Goal: Transaction & Acquisition: Purchase product/service

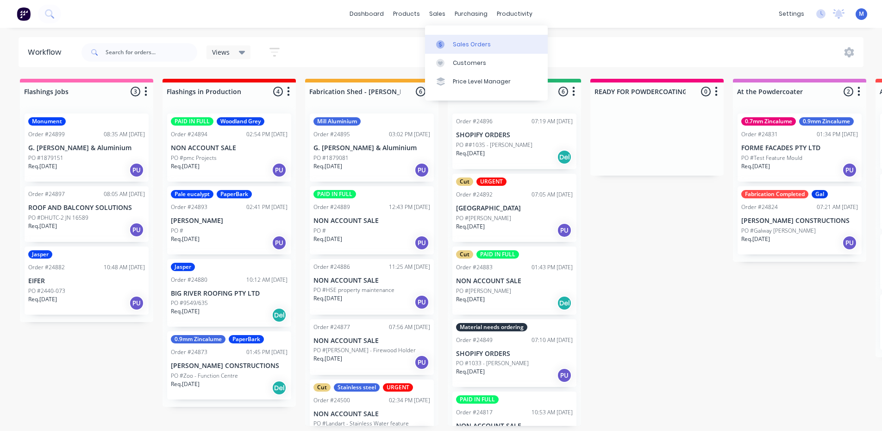
click at [462, 44] on div "Sales Orders" at bounding box center [472, 44] width 38 height 8
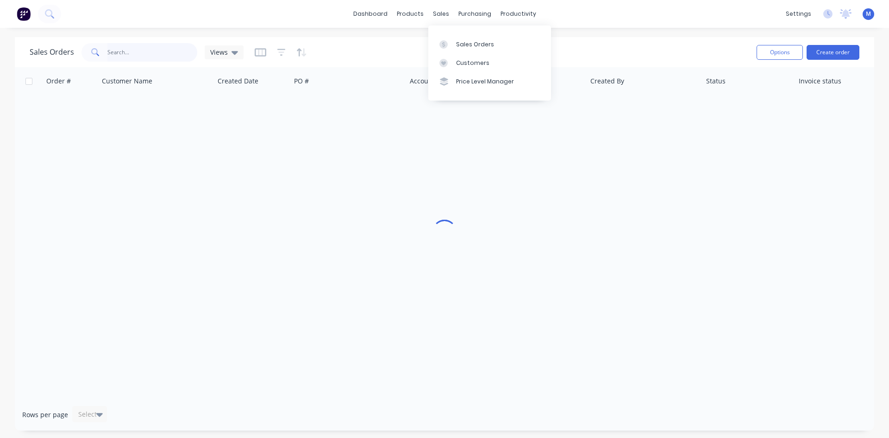
click at [126, 49] on input "text" at bounding box center [152, 52] width 90 height 19
type input "kwik"
drag, startPoint x: 124, startPoint y: 53, endPoint x: -14, endPoint y: 60, distance: 138.2
click at [0, 60] on html "dashboard products sales purchasing productivity dashboard products Product Cat…" at bounding box center [444, 219] width 889 height 438
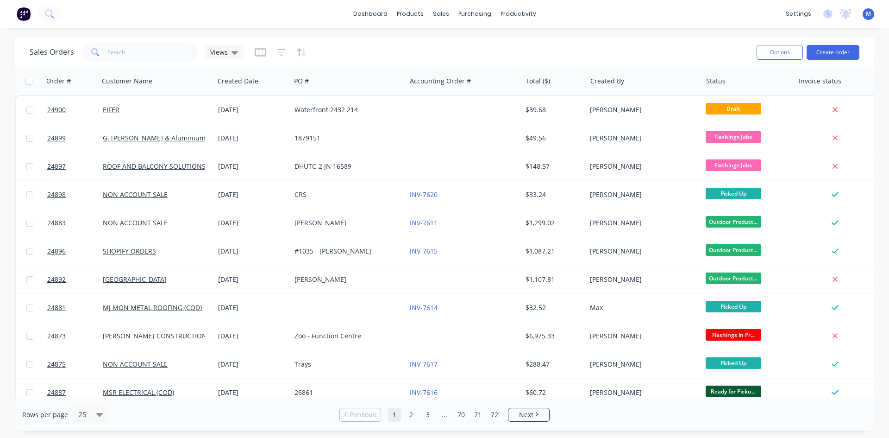
drag, startPoint x: 235, startPoint y: 20, endPoint x: 201, endPoint y: 19, distance: 34.8
click at [235, 20] on div "dashboard products sales purchasing productivity dashboard products Product Cat…" at bounding box center [444, 14] width 889 height 28
click at [541, 46] on div "Workflow" at bounding box center [535, 44] width 28 height 8
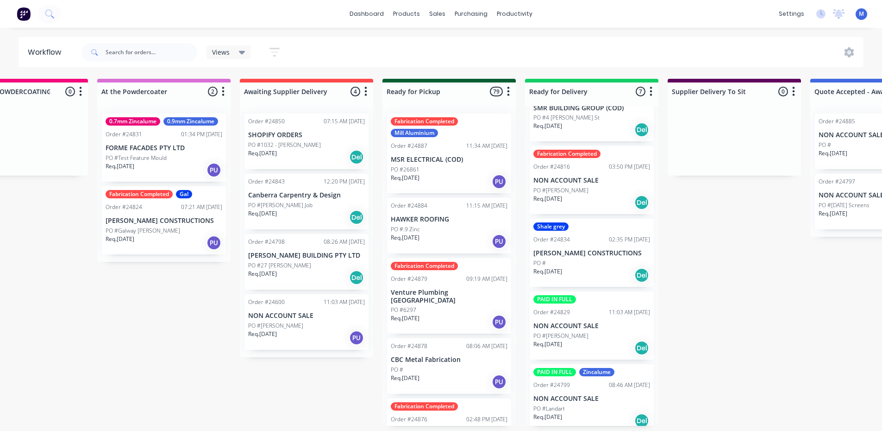
click at [294, 334] on div "Req. 11/08/25 PU" at bounding box center [306, 338] width 117 height 16
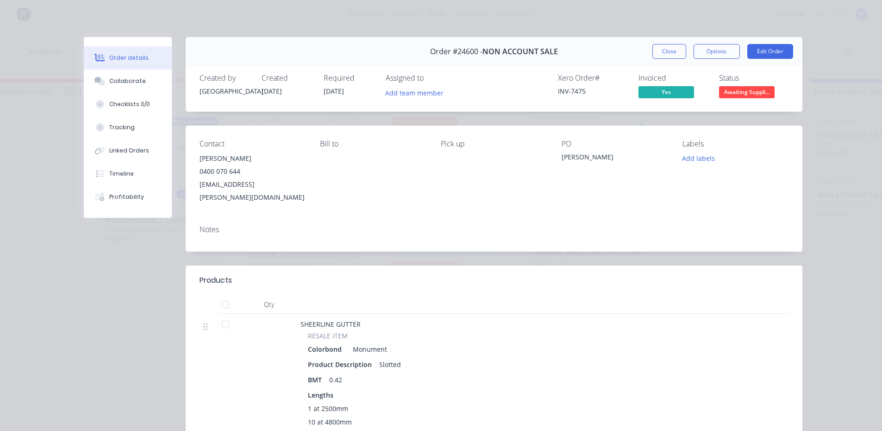
click at [740, 87] on span "Awaiting Suppli..." at bounding box center [747, 92] width 56 height 12
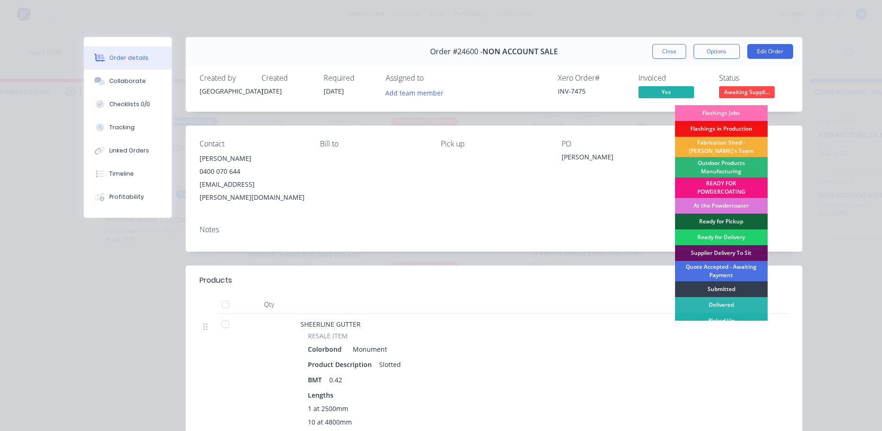
click at [734, 320] on div "Picked Up" at bounding box center [721, 321] width 93 height 16
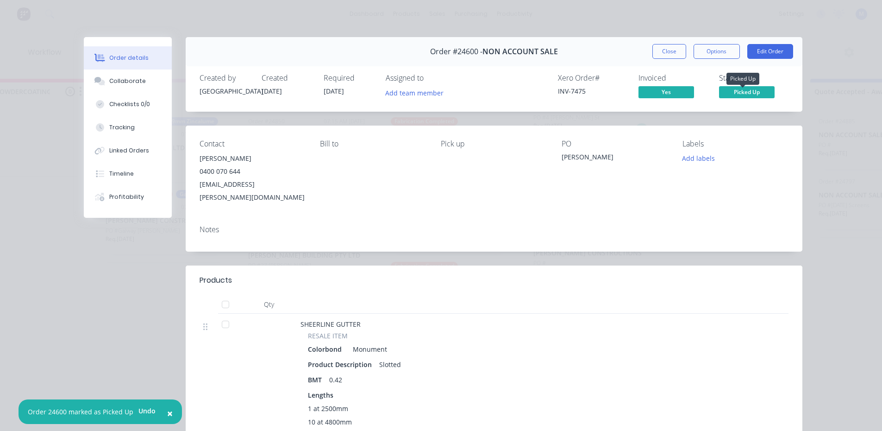
click at [728, 94] on span "Picked Up" at bounding box center [747, 92] width 56 height 12
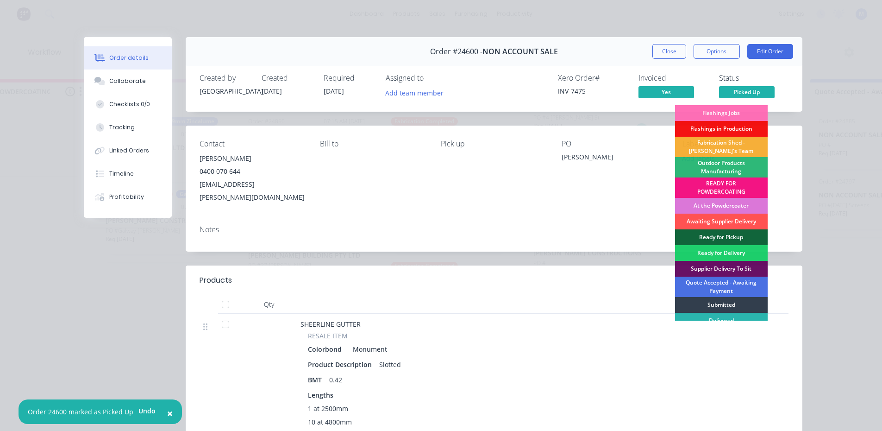
click at [737, 232] on div "Ready for Pickup" at bounding box center [721, 237] width 93 height 16
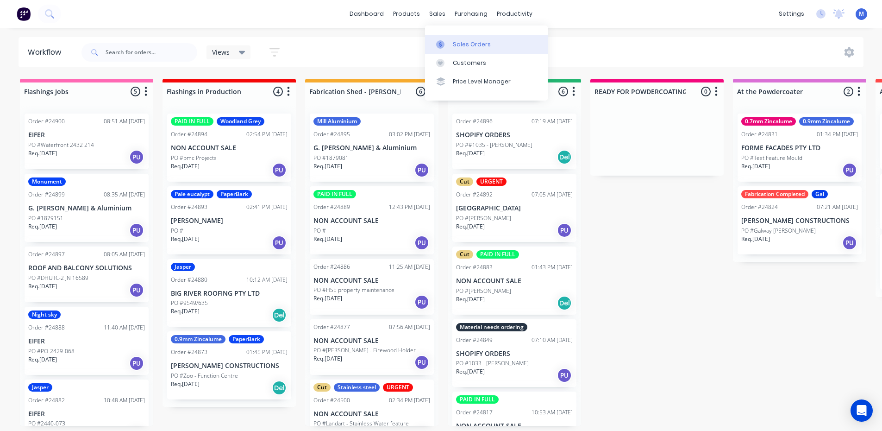
click at [473, 41] on div "Sales Orders" at bounding box center [472, 44] width 38 height 8
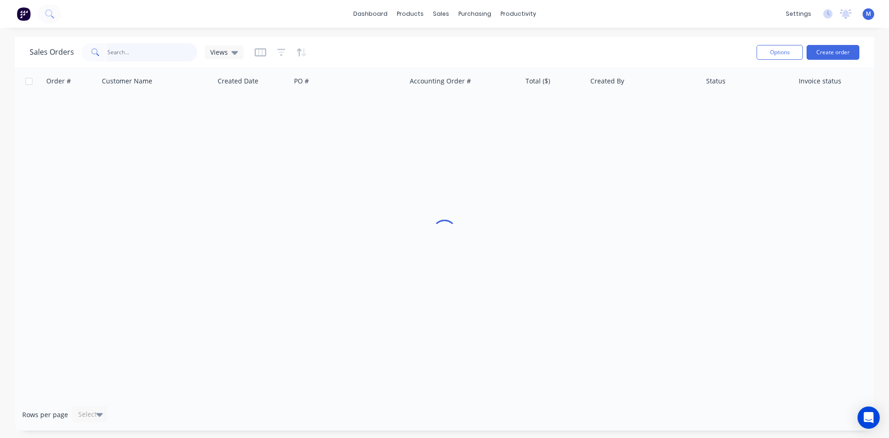
click at [155, 54] on input "text" at bounding box center [152, 52] width 90 height 19
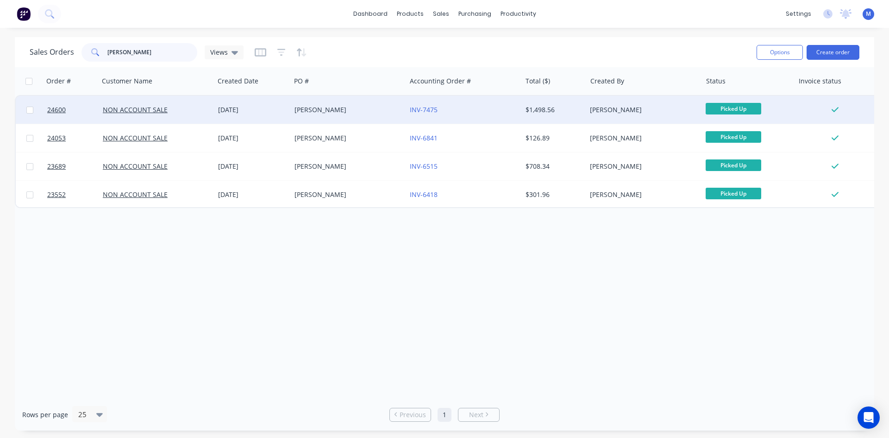
type input "travis"
click at [390, 113] on div "TRAVIS GOLTZ" at bounding box center [346, 109] width 103 height 9
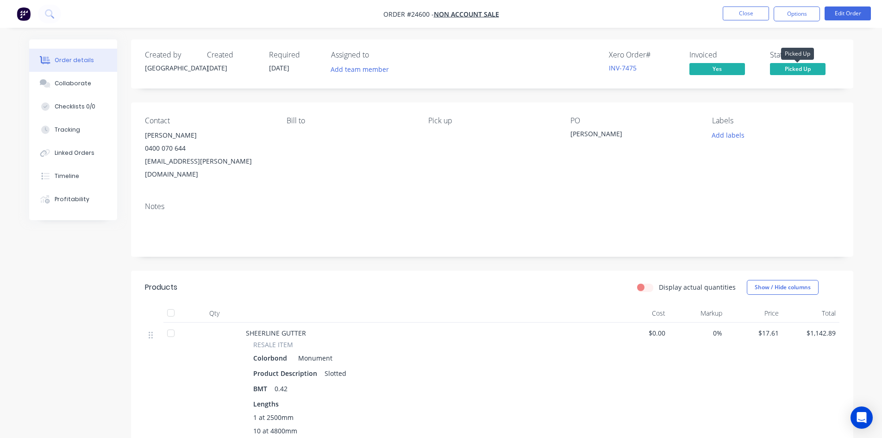
click at [803, 68] on span "Picked Up" at bounding box center [798, 69] width 56 height 12
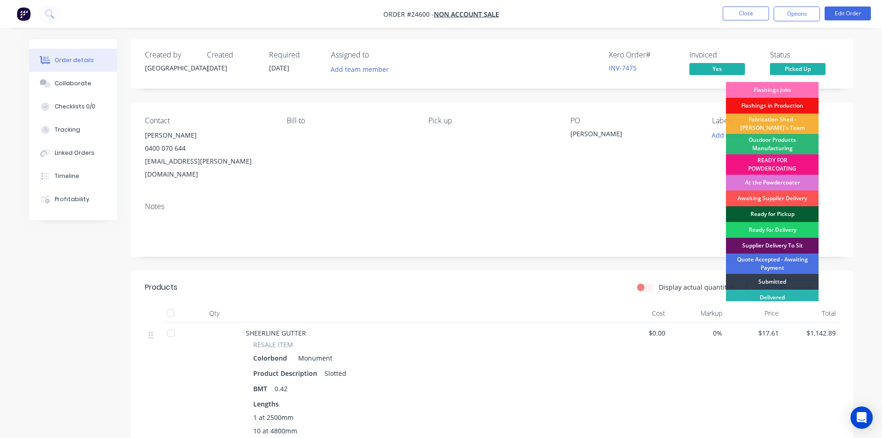
click at [789, 212] on div "Ready for Pickup" at bounding box center [772, 214] width 93 height 16
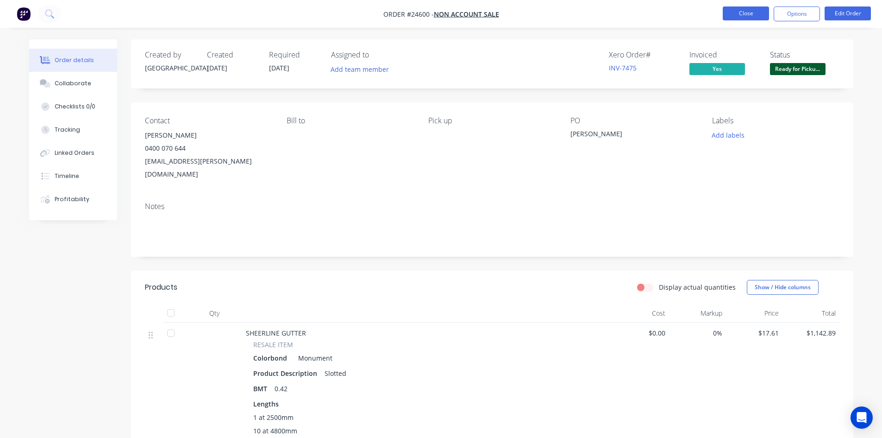
click at [752, 13] on button "Close" at bounding box center [746, 13] width 46 height 14
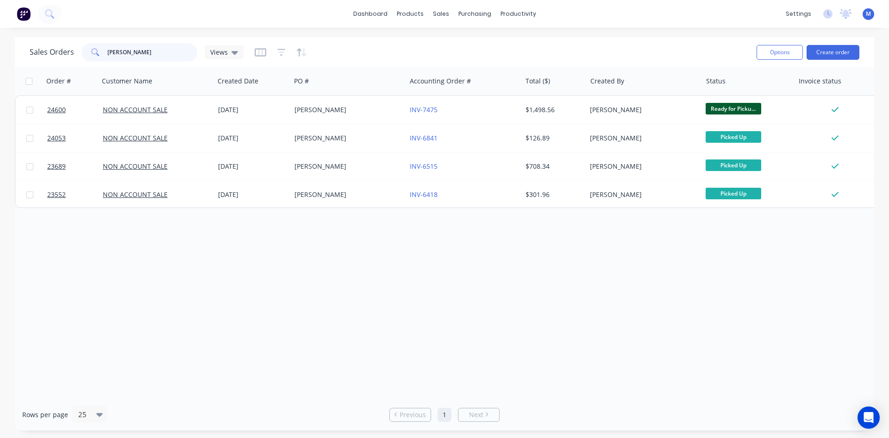
drag, startPoint x: 135, startPoint y: 50, endPoint x: 41, endPoint y: 61, distance: 94.7
click at [42, 61] on div "Sales Orders travis Views" at bounding box center [137, 52] width 214 height 19
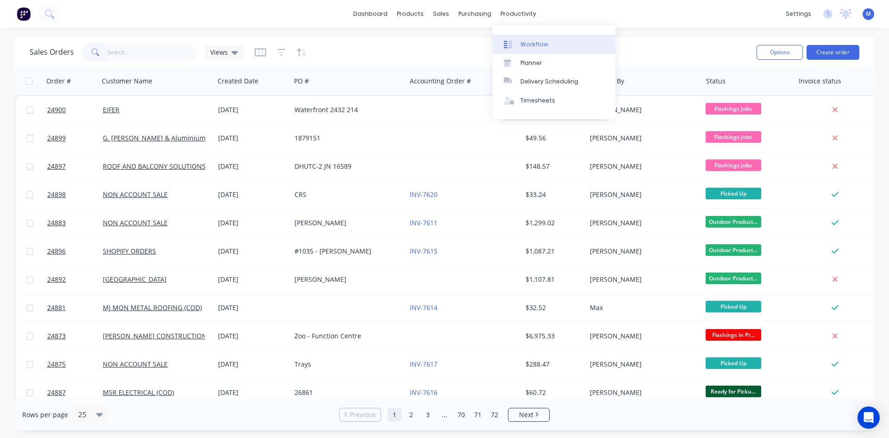
click at [530, 44] on div "Workflow" at bounding box center [535, 44] width 28 height 8
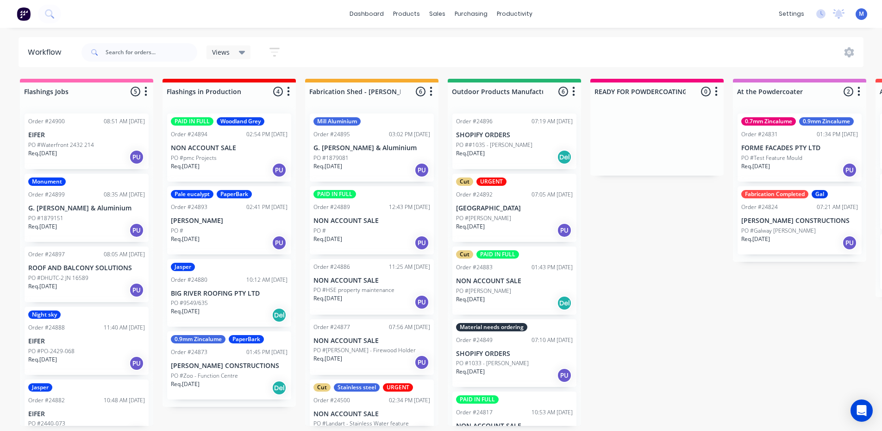
scroll to position [2, 0]
click at [214, 365] on p "[PERSON_NAME] CONSTRUCTIONS" at bounding box center [229, 366] width 117 height 8
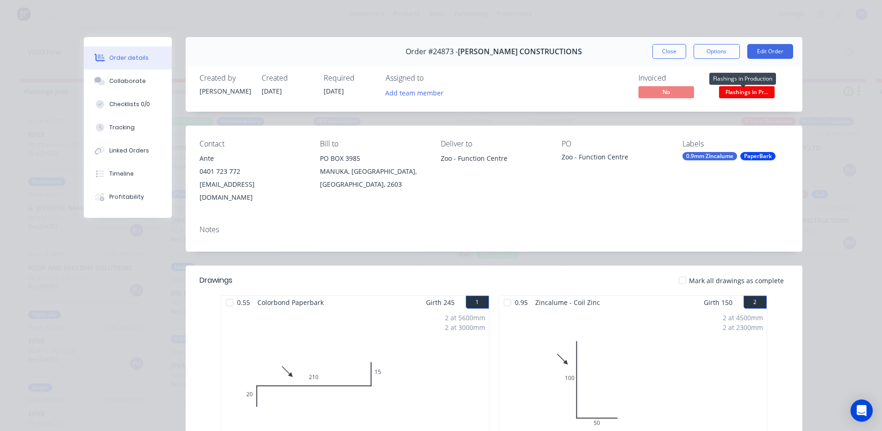
click at [744, 93] on span "Flashings in Pr..." at bounding box center [747, 92] width 56 height 12
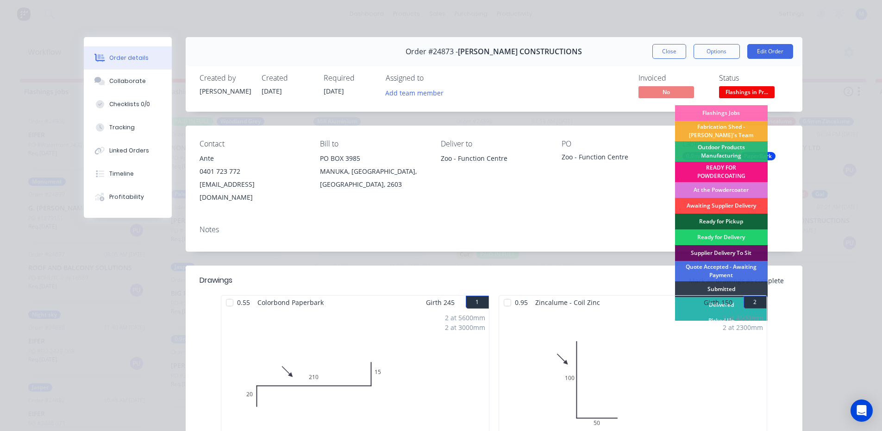
click at [726, 200] on div "Awaiting Supplier Delivery" at bounding box center [721, 206] width 93 height 16
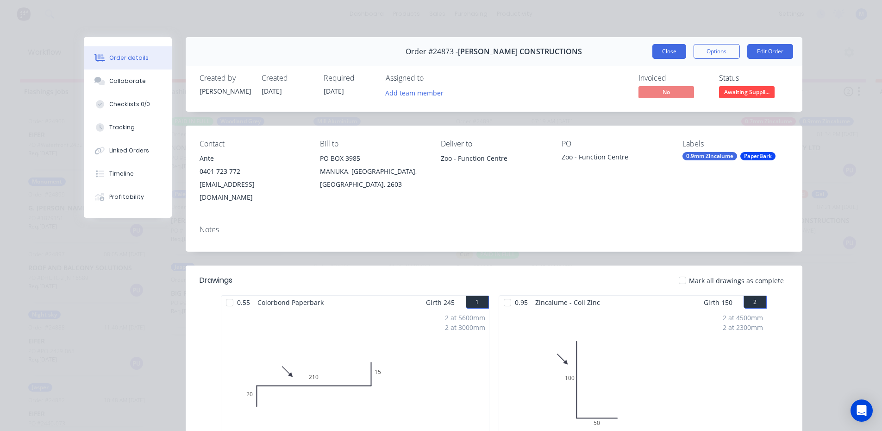
click at [666, 53] on button "Close" at bounding box center [670, 51] width 34 height 15
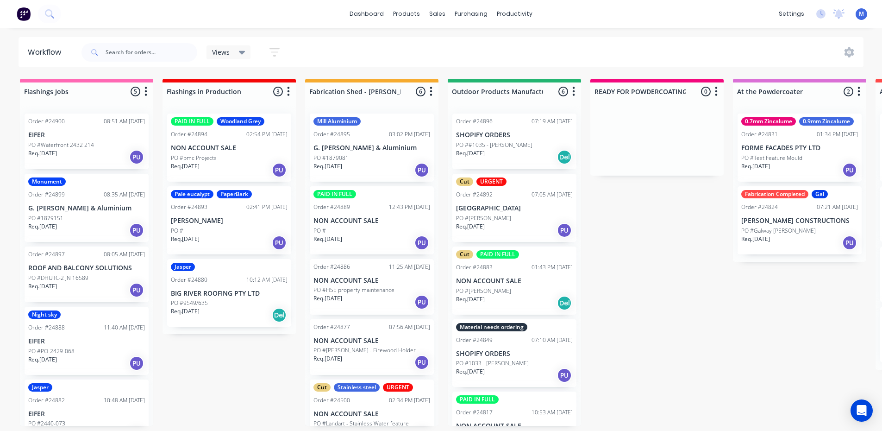
click at [241, 154] on div "PO #pmc Projects" at bounding box center [229, 158] width 117 height 8
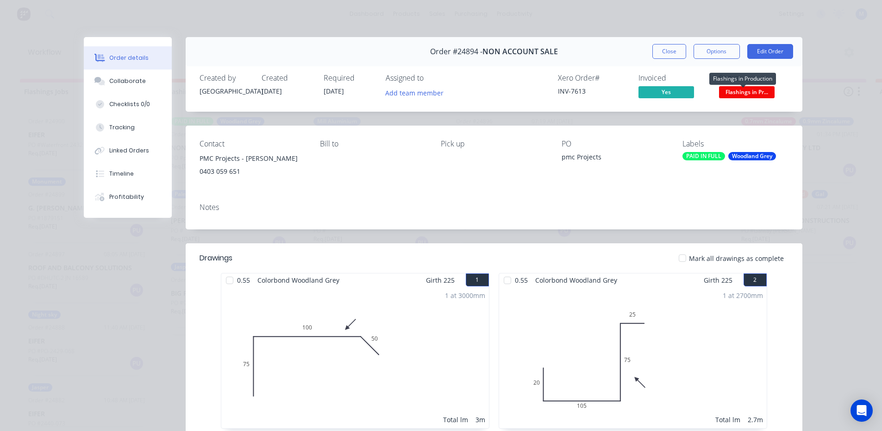
click at [749, 90] on span "Flashings in Pr..." at bounding box center [747, 92] width 56 height 12
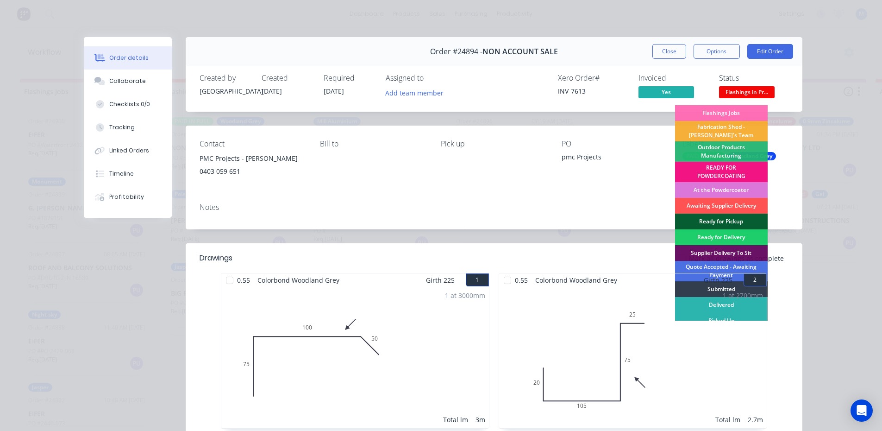
click at [720, 218] on div "Ready for Pickup" at bounding box center [721, 222] width 93 height 16
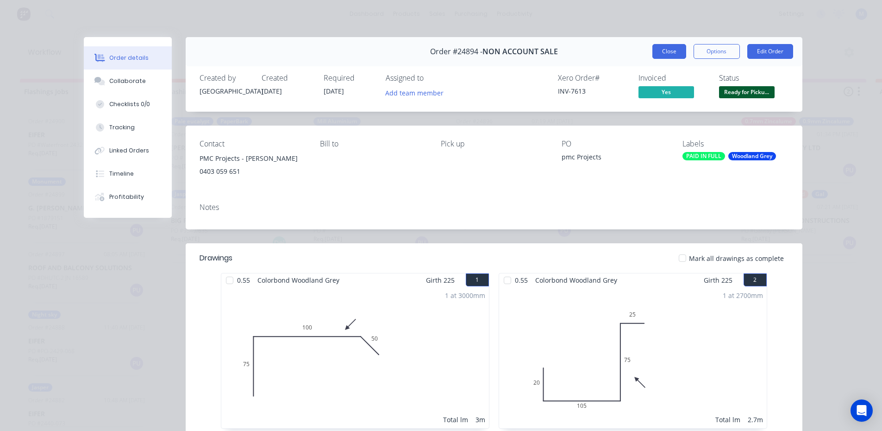
click at [667, 49] on button "Close" at bounding box center [670, 51] width 34 height 15
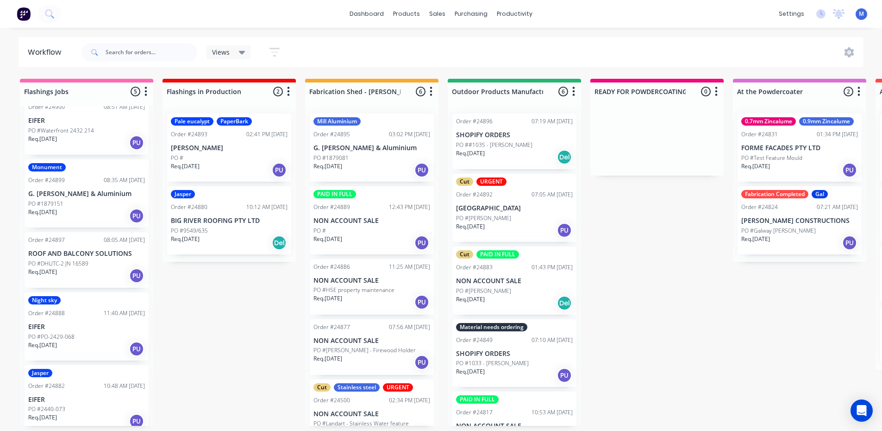
scroll to position [22, 0]
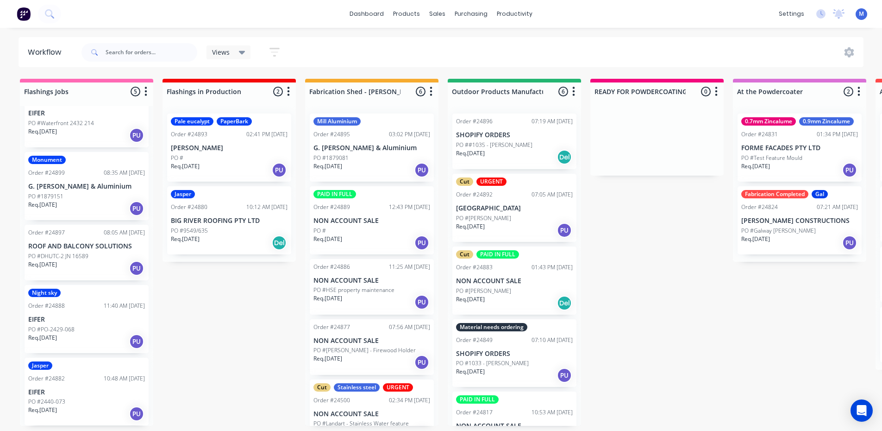
click at [78, 315] on p "EIFER" at bounding box center [86, 319] width 117 height 8
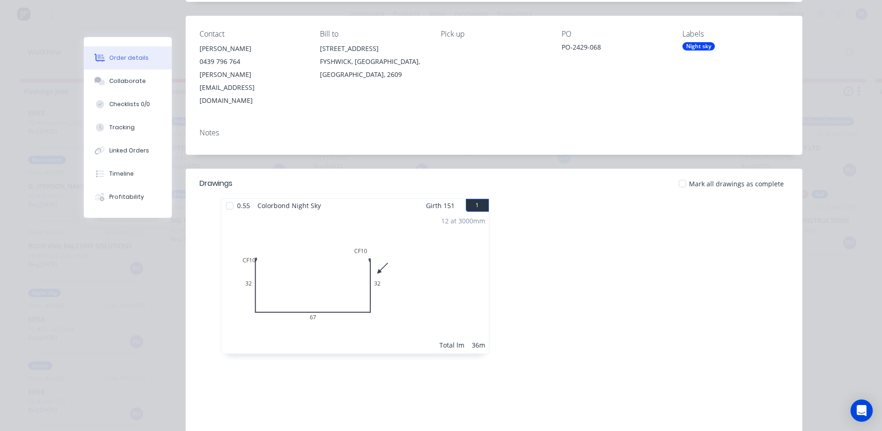
scroll to position [0, 0]
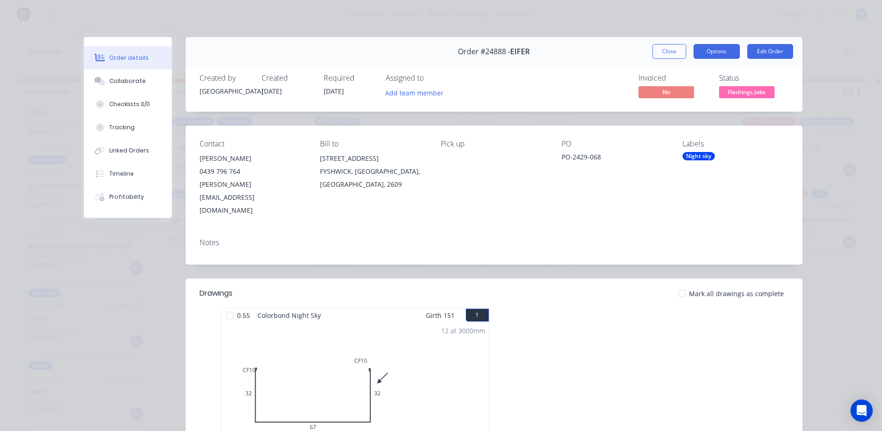
click at [717, 45] on button "Options" at bounding box center [717, 51] width 46 height 15
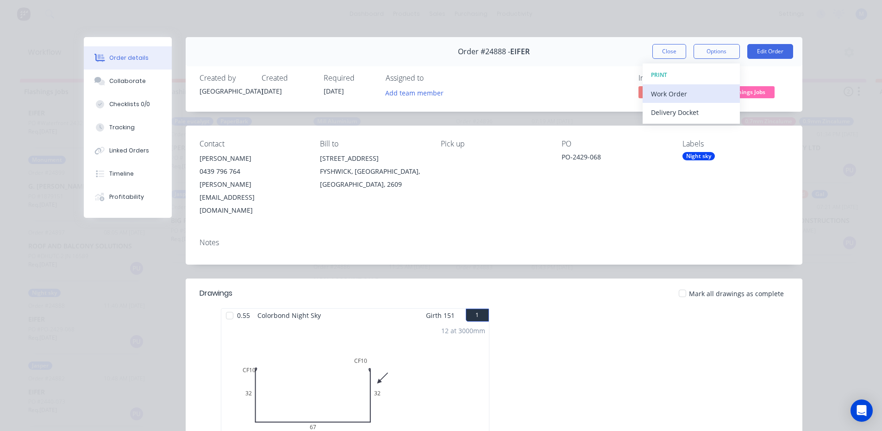
click at [689, 90] on div "Work Order" at bounding box center [691, 93] width 81 height 13
click at [691, 108] on div "Standard" at bounding box center [691, 112] width 81 height 13
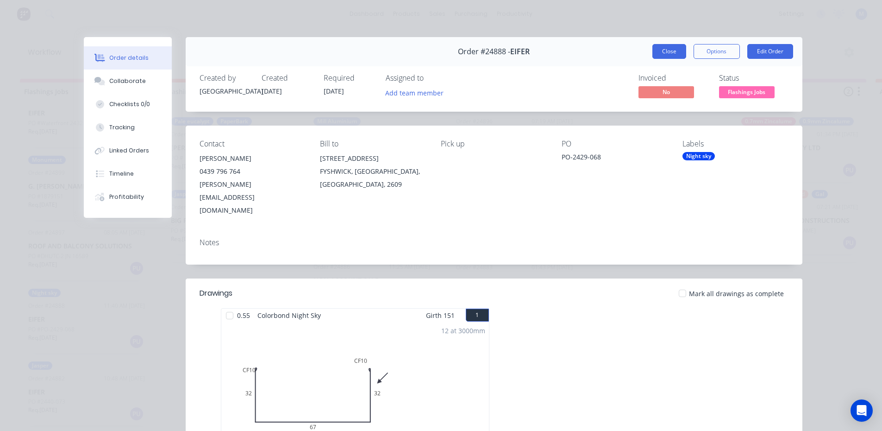
click at [657, 52] on button "Close" at bounding box center [670, 51] width 34 height 15
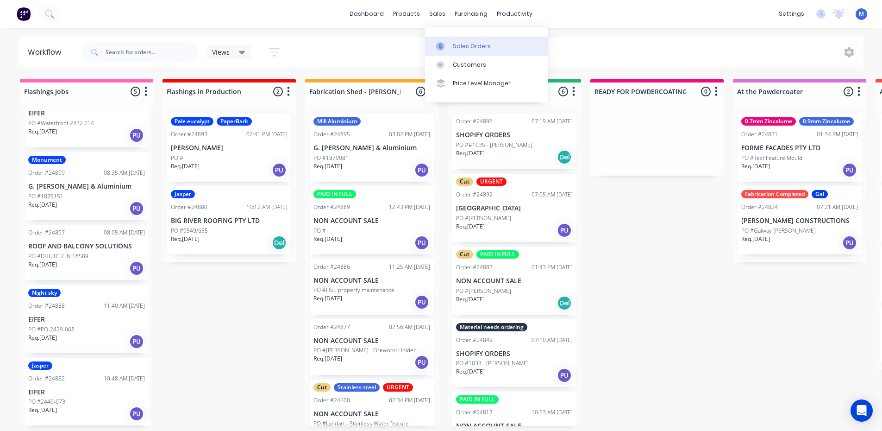
click at [484, 42] on div "Sales Orders" at bounding box center [472, 46] width 38 height 8
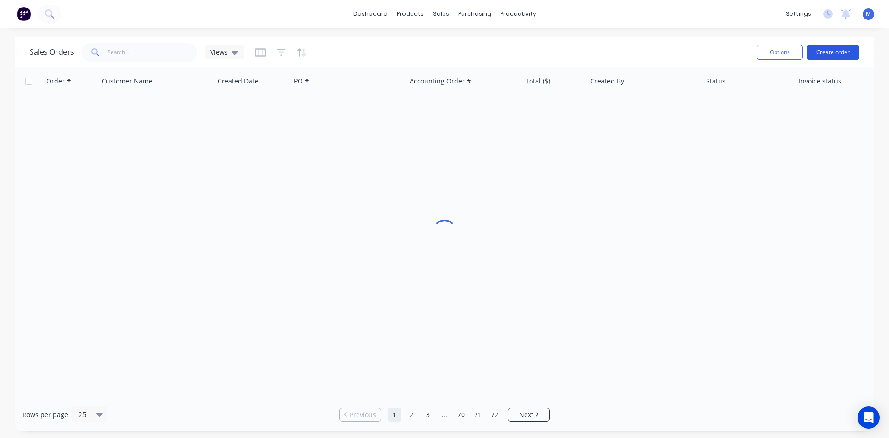
click at [835, 54] on button "Create order" at bounding box center [833, 52] width 53 height 15
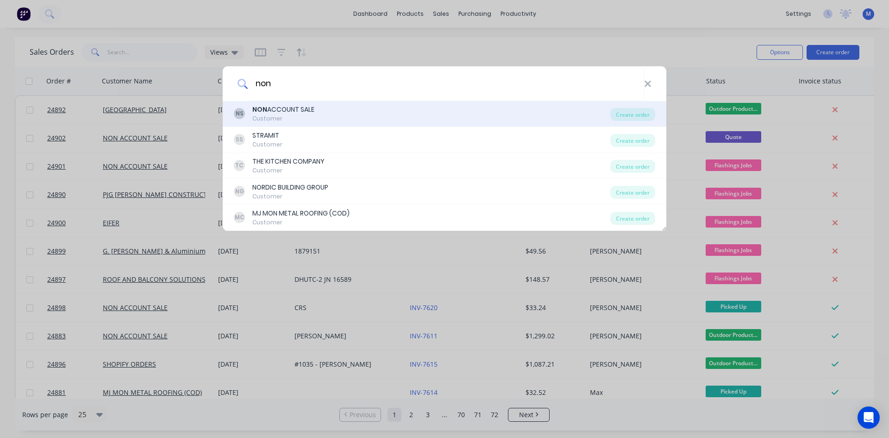
type input "non"
click at [293, 106] on div "NON ACCOUNT SALE" at bounding box center [283, 110] width 62 height 10
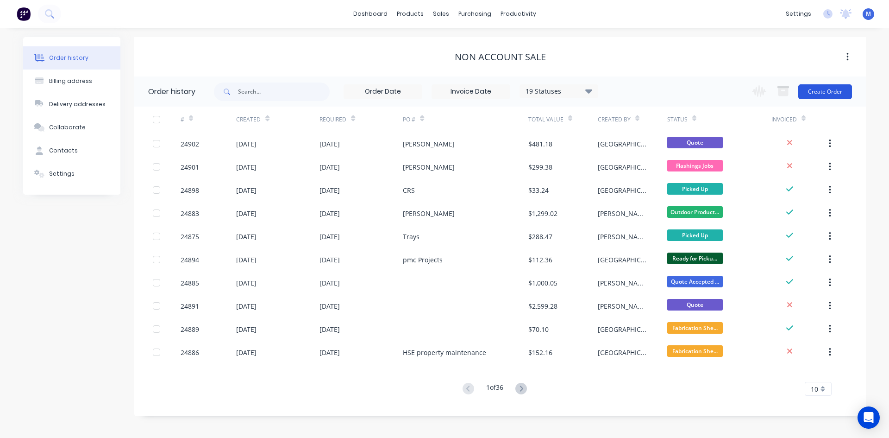
click at [826, 89] on button "Create Order" at bounding box center [826, 91] width 54 height 15
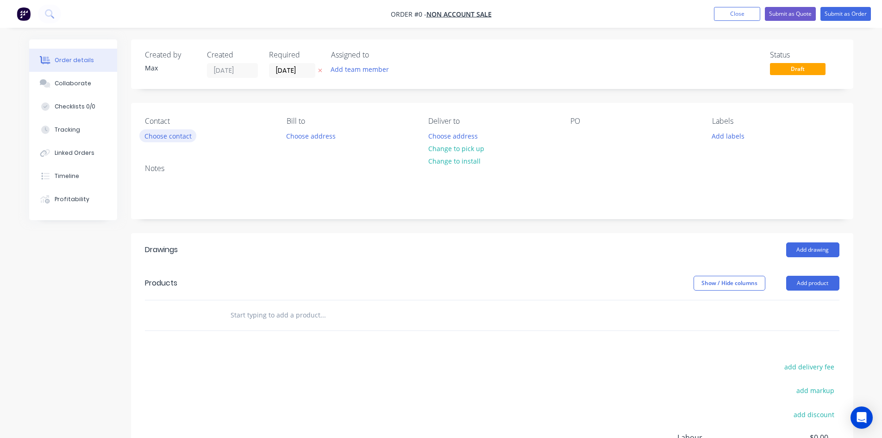
click at [175, 133] on button "Choose contact" at bounding box center [167, 135] width 57 height 13
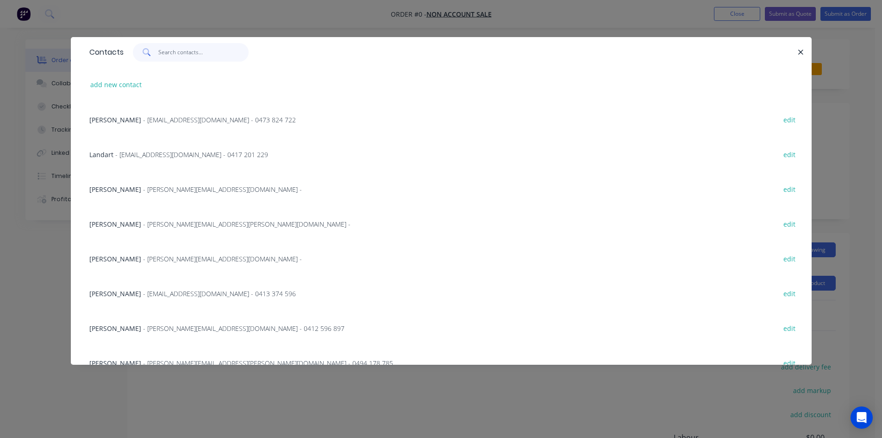
click at [169, 53] on input "text" at bounding box center [203, 52] width 90 height 19
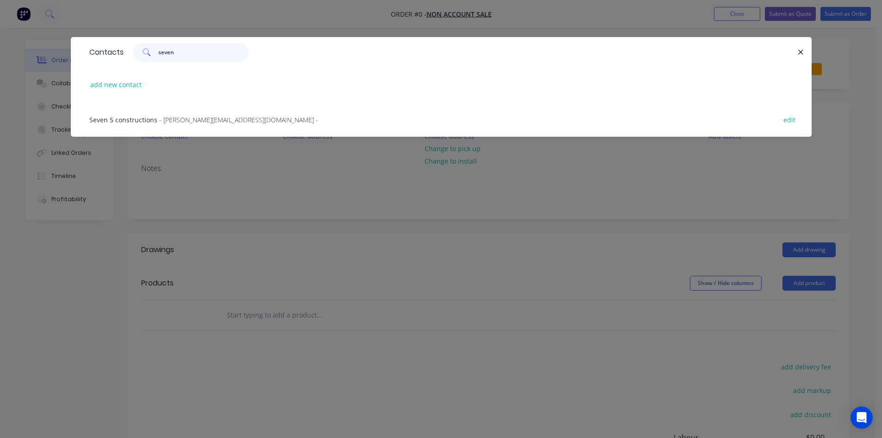
type input "seven"
click at [146, 116] on span "Seven 5 constructions" at bounding box center [123, 119] width 68 height 9
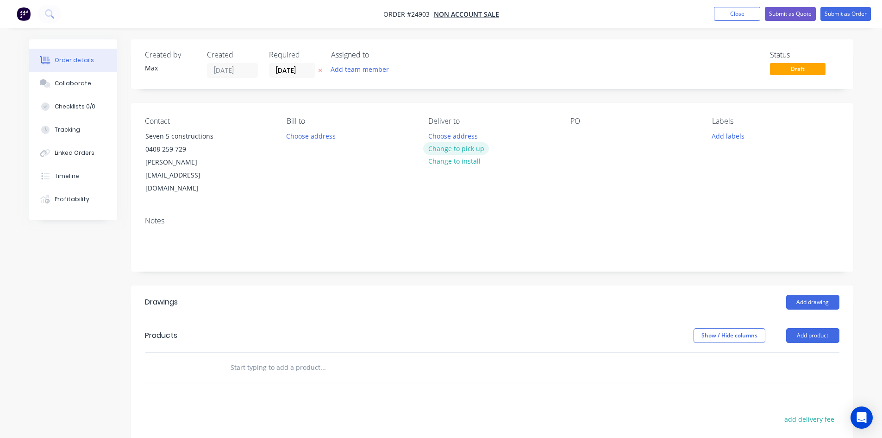
click at [466, 151] on button "Change to pick up" at bounding box center [456, 148] width 66 height 13
click at [575, 134] on div at bounding box center [578, 135] width 15 height 13
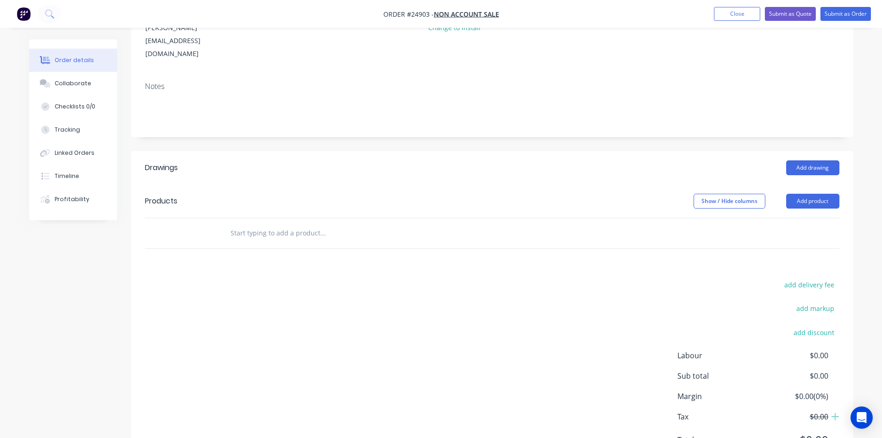
scroll to position [139, 0]
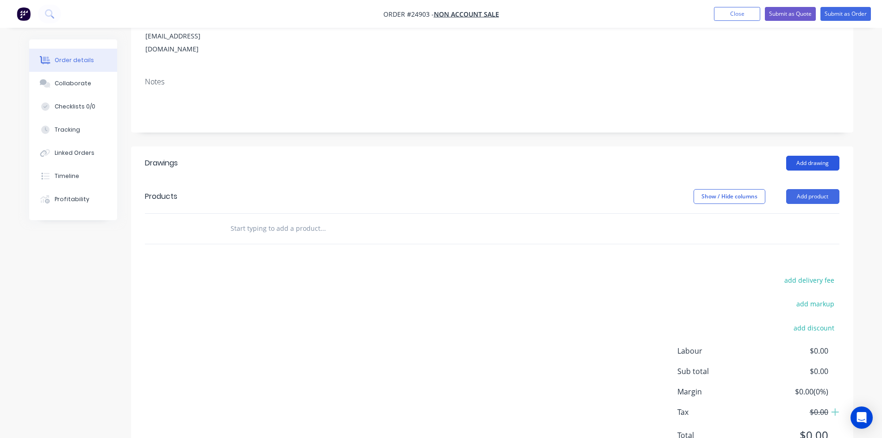
click at [806, 156] on button "Add drawing" at bounding box center [813, 163] width 53 height 15
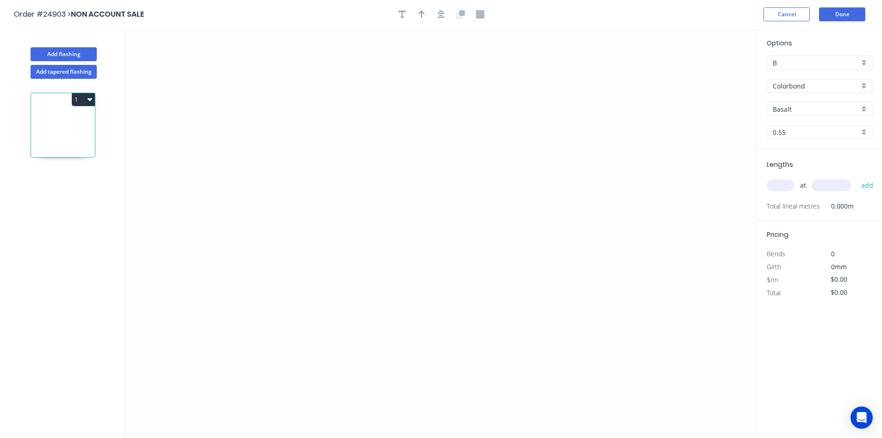
click at [863, 85] on div "Colorbond" at bounding box center [820, 86] width 106 height 14
click at [804, 182] on div "Zincalume - Coil" at bounding box center [820, 184] width 105 height 16
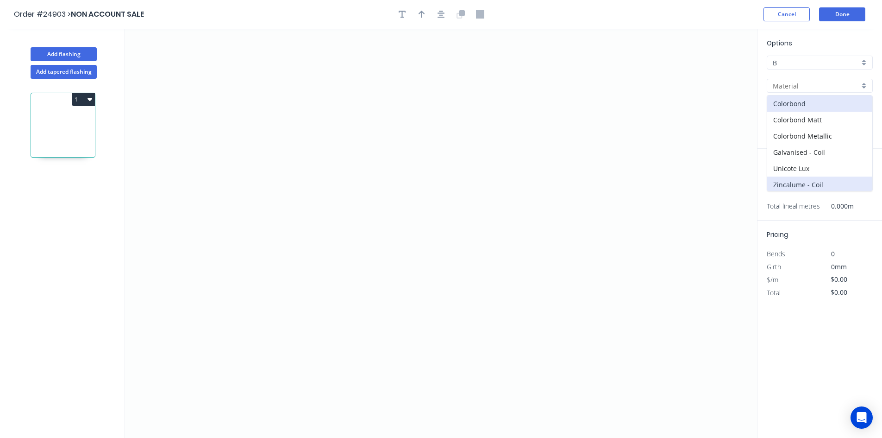
type input "Zincalume - Coil"
type input "Zinc"
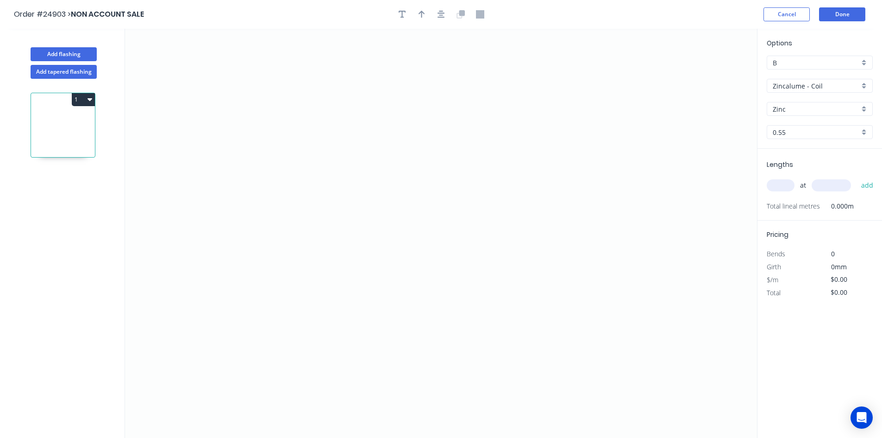
click at [800, 132] on input "0.55" at bounding box center [816, 132] width 87 height 10
click at [794, 185] on div "0.95" at bounding box center [820, 182] width 105 height 16
type input "0.95"
click at [345, 152] on icon "0" at bounding box center [441, 233] width 632 height 409
click at [345, 285] on icon "0" at bounding box center [441, 233] width 632 height 409
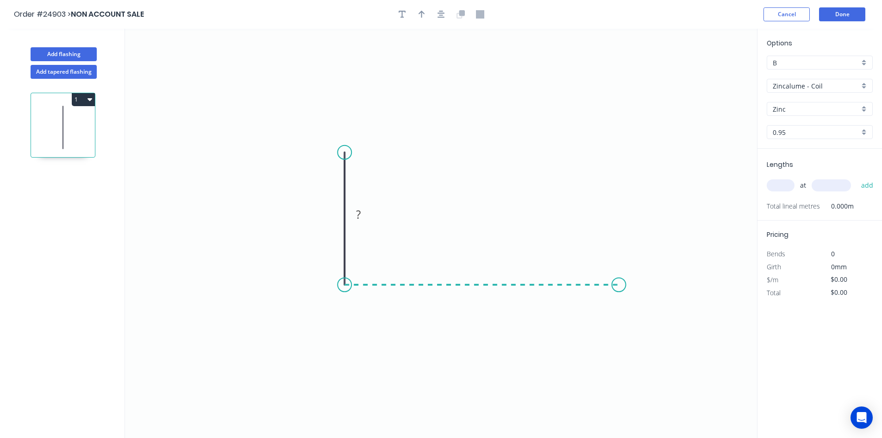
click at [619, 291] on icon "0 ?" at bounding box center [441, 233] width 632 height 409
click at [334, 217] on rect at bounding box center [330, 214] width 19 height 13
click at [784, 191] on input "text" at bounding box center [781, 185] width 28 height 12
type input "$23.21"
type input "1"
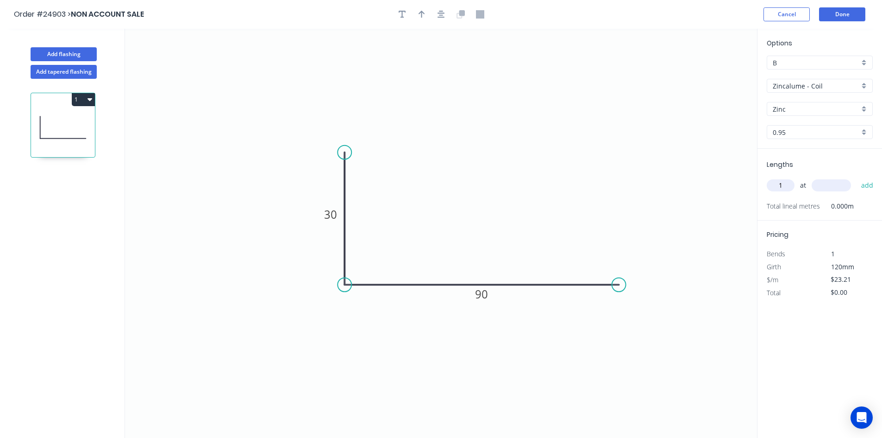
type input "8"
type input "280"
click at [857, 177] on button "add" at bounding box center [868, 185] width 22 height 16
type input "$27.85"
click at [832, 17] on button "Done" at bounding box center [842, 14] width 46 height 14
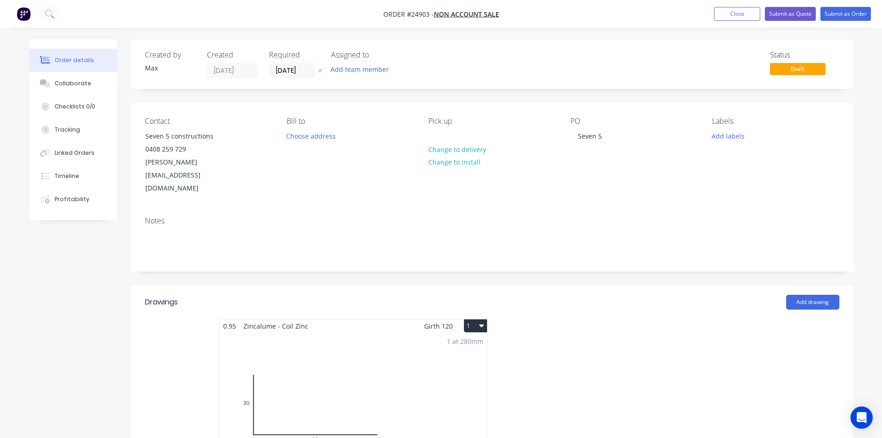
scroll to position [139, 0]
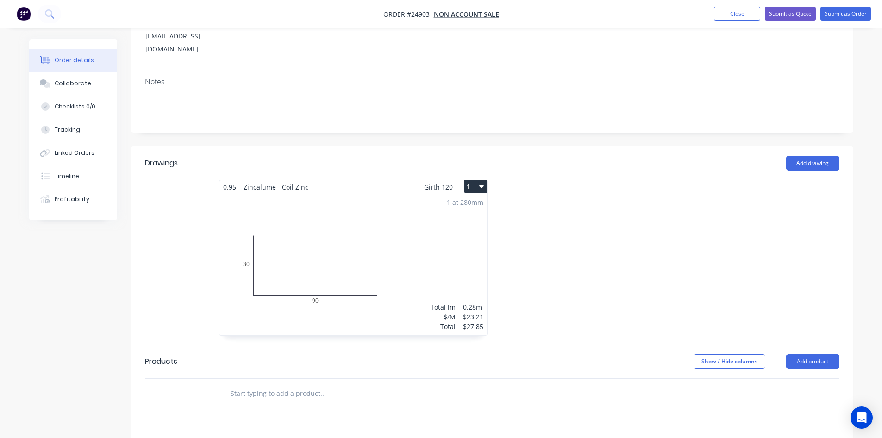
click at [479, 183] on icon "button" at bounding box center [481, 186] width 5 height 7
click at [452, 221] on div "Duplicate" at bounding box center [443, 227] width 71 height 13
click at [614, 200] on div "Total lm $/M Total 0m $23.21 $0.00" at bounding box center [631, 264] width 268 height 141
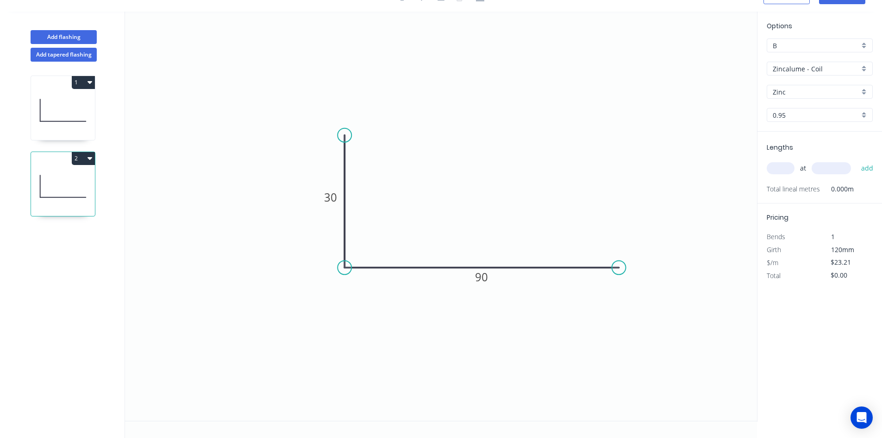
scroll to position [17, 0]
drag, startPoint x: 353, startPoint y: 133, endPoint x: 474, endPoint y: 109, distance: 123.6
click at [474, 109] on circle at bounding box center [474, 109] width 14 height 14
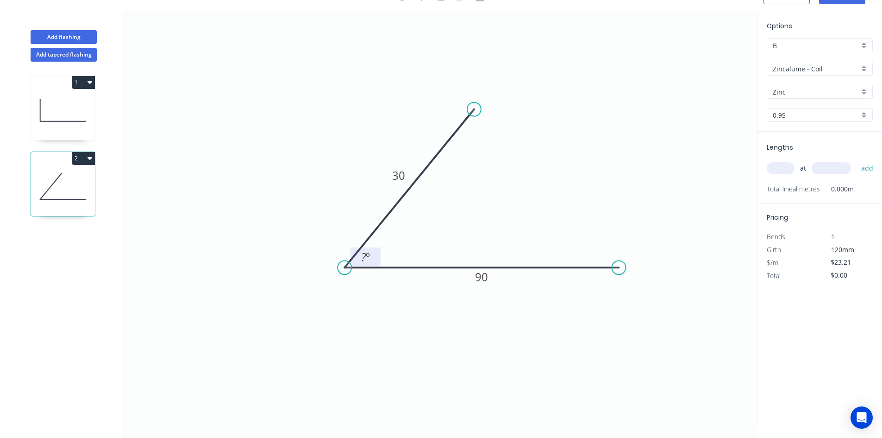
click at [379, 258] on rect at bounding box center [366, 256] width 30 height 19
click at [370, 256] on tspan "º" at bounding box center [368, 256] width 4 height 15
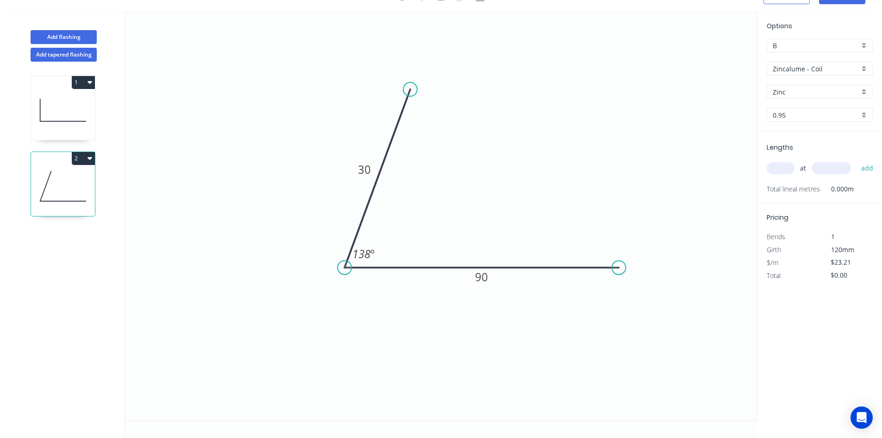
drag, startPoint x: 474, startPoint y: 110, endPoint x: 410, endPoint y: 89, distance: 67.2
click at [410, 89] on circle at bounding box center [410, 89] width 14 height 14
click at [790, 165] on input "text" at bounding box center [781, 168] width 28 height 12
type input "1"
type input "280"
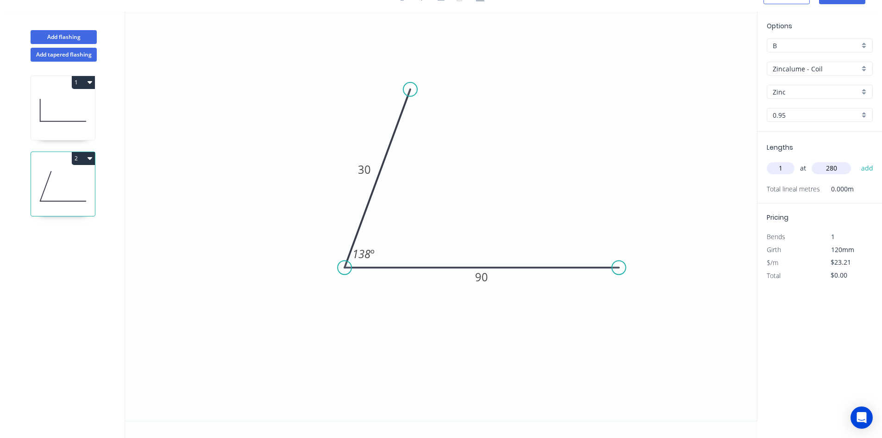
click at [857, 160] on button "add" at bounding box center [868, 168] width 22 height 16
type input "$27.85"
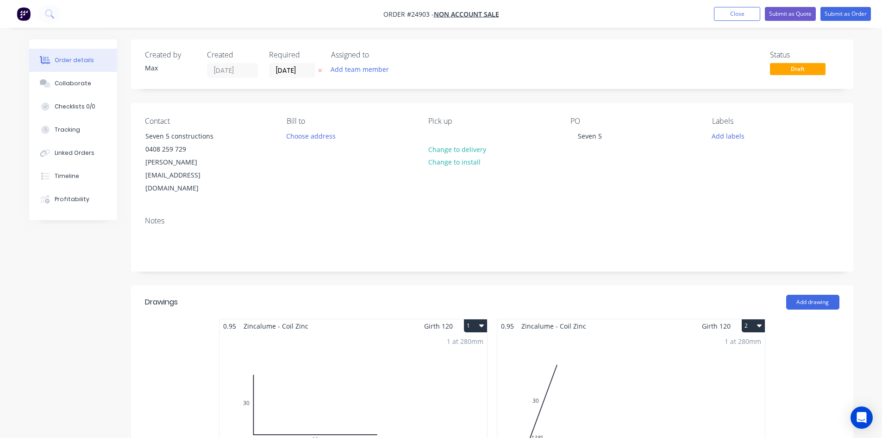
scroll to position [185, 0]
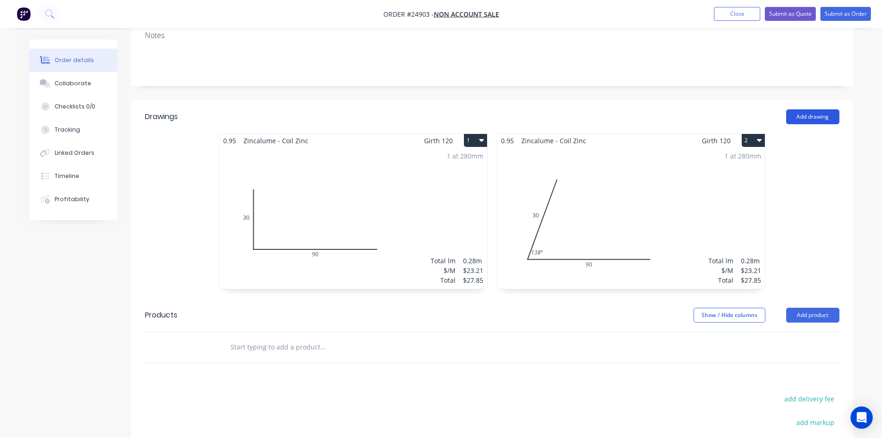
click at [807, 109] on button "Add drawing" at bounding box center [813, 116] width 53 height 15
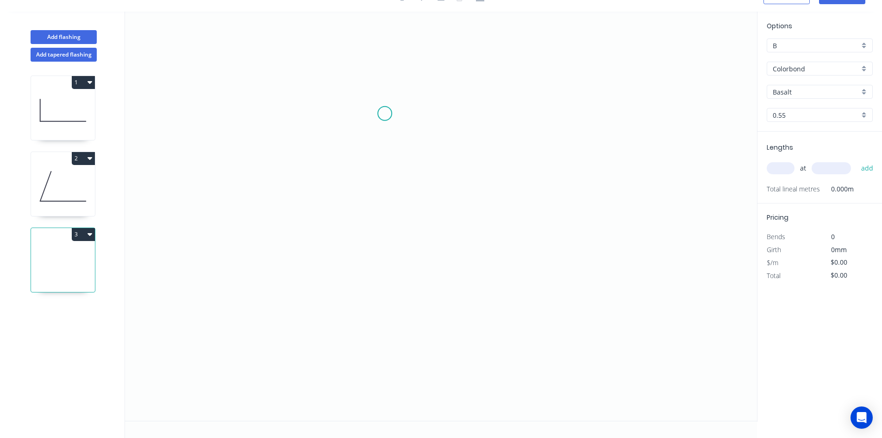
click at [385, 113] on icon "0" at bounding box center [441, 216] width 632 height 409
click at [238, 316] on icon "0" at bounding box center [441, 216] width 632 height 409
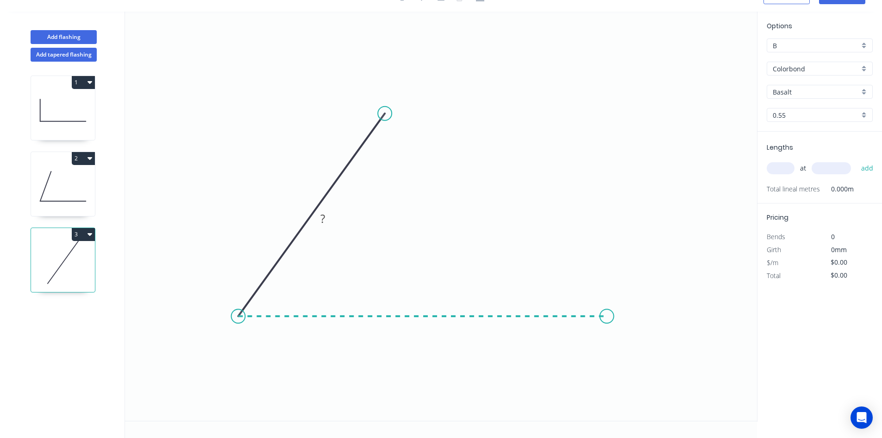
click at [607, 309] on icon "0 ?" at bounding box center [441, 216] width 632 height 409
click at [57, 179] on icon at bounding box center [63, 186] width 64 height 59
type input "Zincalume - Coil"
type input "Zinc"
type input "0.95"
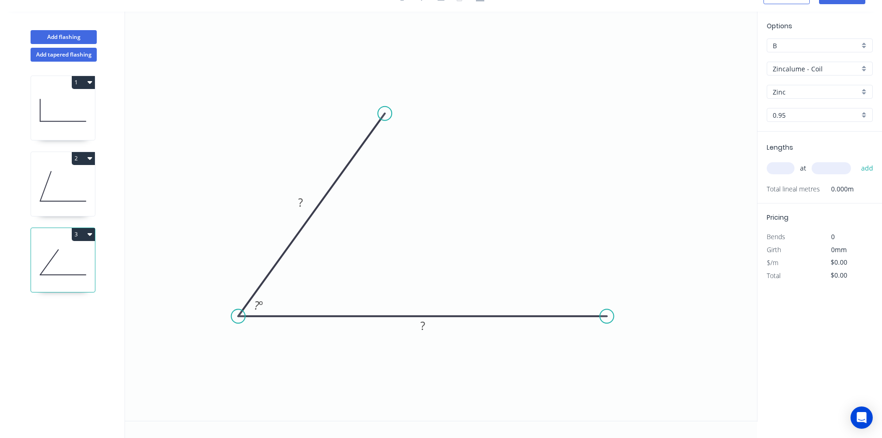
type input "$23.21"
type input "$27.85"
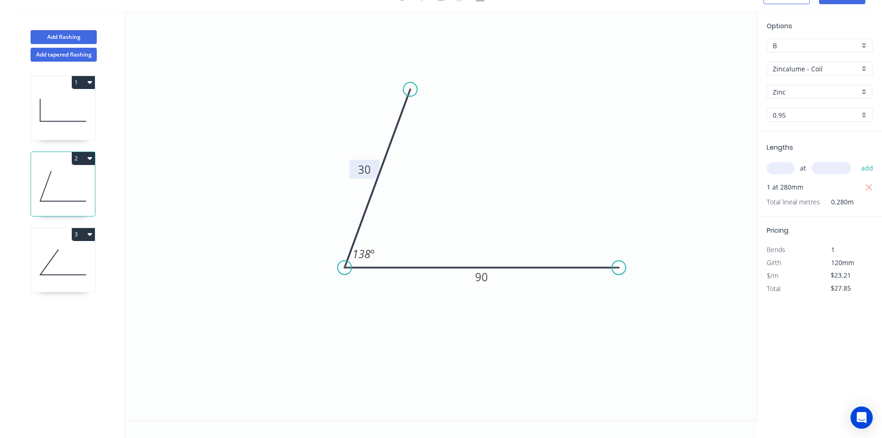
click at [360, 164] on tspan "30" at bounding box center [364, 169] width 13 height 15
click at [629, 159] on icon "0 35 35 138 º" at bounding box center [441, 216] width 632 height 409
type input "$15.07"
type input "$18.08"
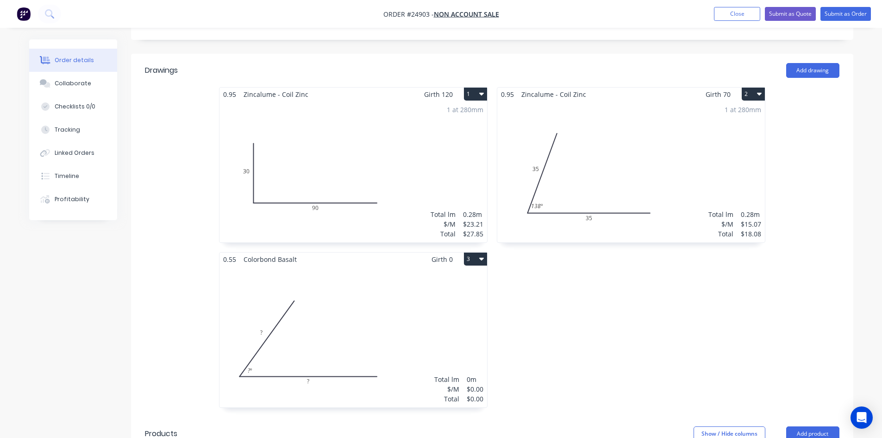
click at [316, 280] on div "Total lm $/M Total 0m $0.00 $0.00" at bounding box center [354, 336] width 268 height 141
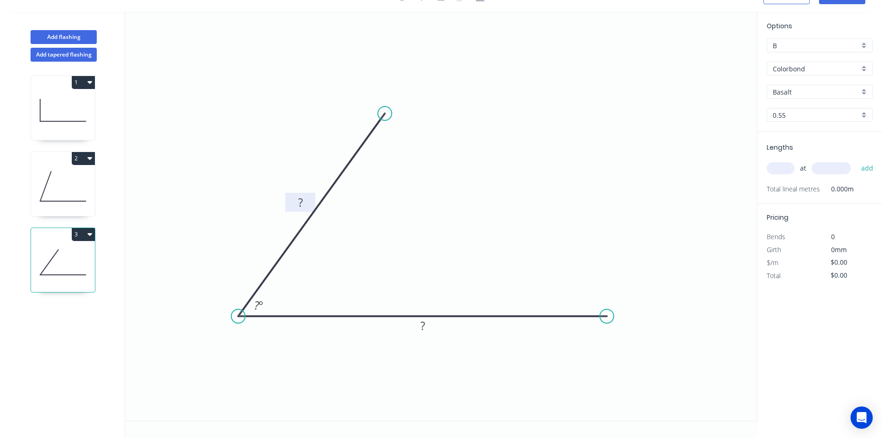
click at [299, 201] on tspan "?" at bounding box center [300, 202] width 5 height 15
click at [301, 204] on tspan "?" at bounding box center [300, 202] width 5 height 15
click at [299, 206] on tspan "?" at bounding box center [300, 202] width 5 height 15
click at [305, 200] on rect at bounding box center [300, 202] width 19 height 13
click at [191, 145] on icon "0 35 35 135 º" at bounding box center [441, 216] width 632 height 409
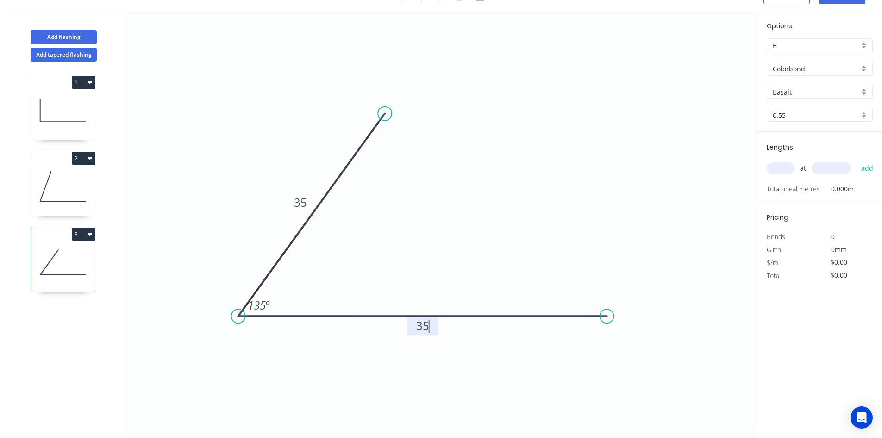
type input "$11.09"
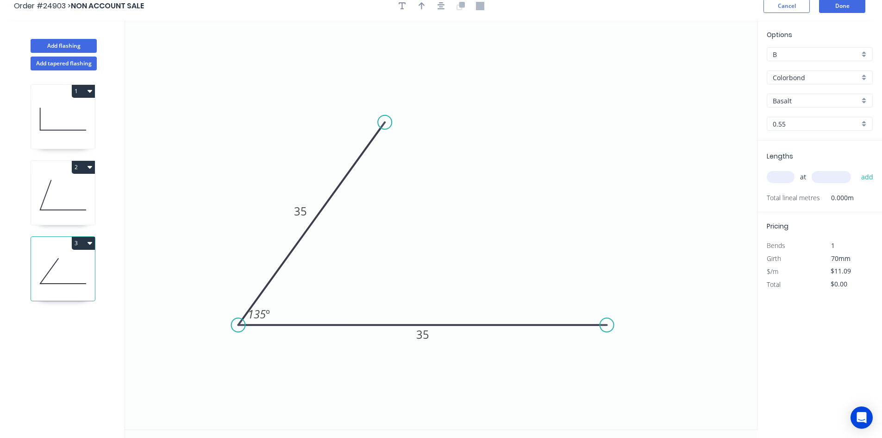
scroll to position [0, 0]
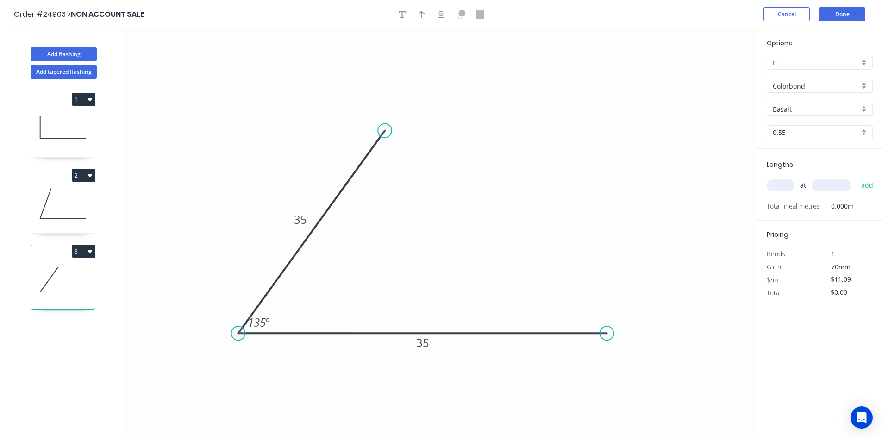
click at [868, 85] on div "Colorbond" at bounding box center [820, 86] width 106 height 14
click at [801, 184] on div "Zincalume - Coil" at bounding box center [820, 184] width 105 height 16
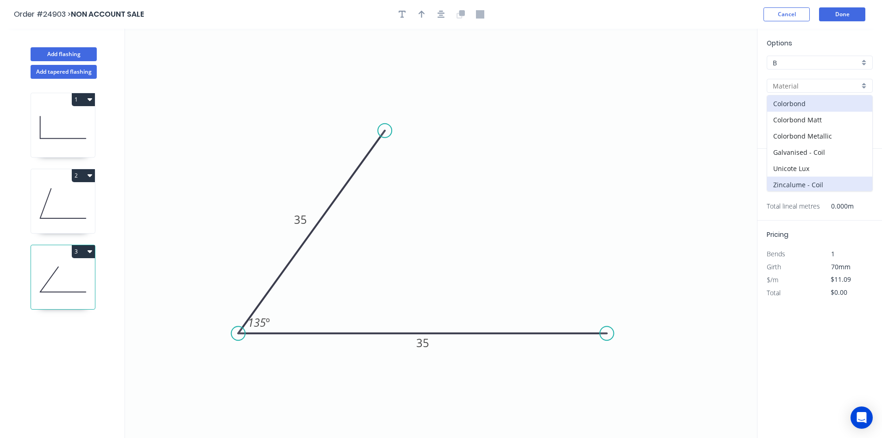
type input "Zincalume - Coil"
type input "Zinc"
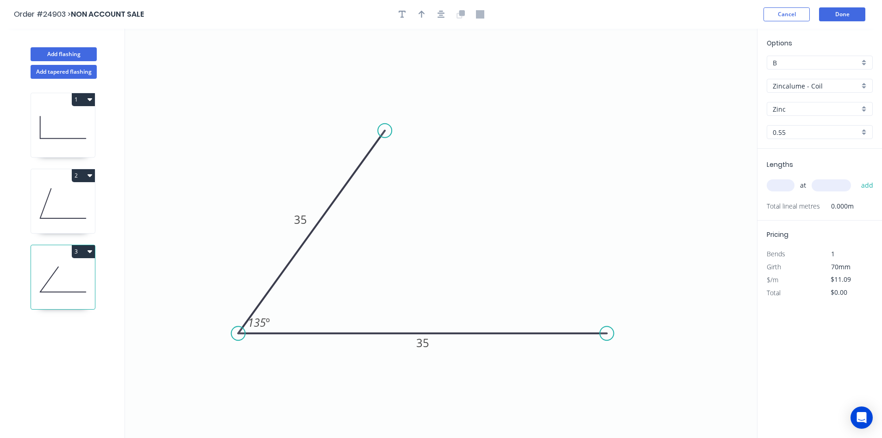
type input "$10.94"
click at [792, 131] on input "0.55" at bounding box center [816, 132] width 87 height 10
click at [789, 180] on div "0.95" at bounding box center [820, 182] width 105 height 16
type input "0.95"
type input "$15.07"
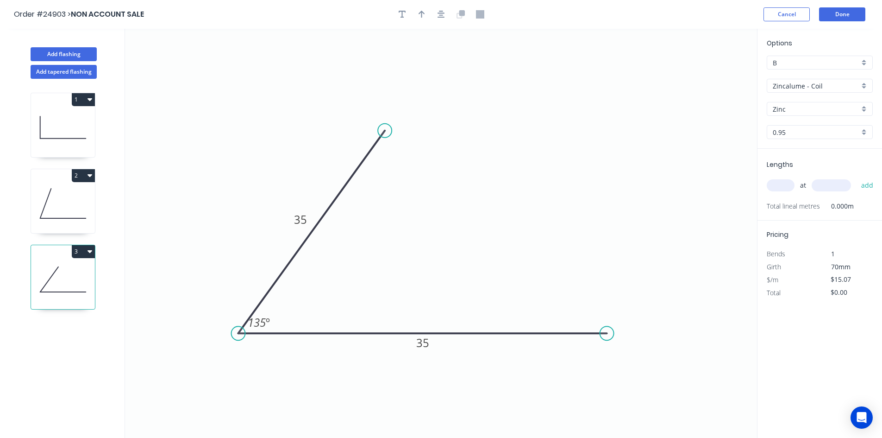
click at [780, 185] on input "text" at bounding box center [781, 185] width 28 height 12
type input "1"
type input "280"
click at [857, 177] on button "add" at bounding box center [868, 185] width 22 height 16
type input "$18.08"
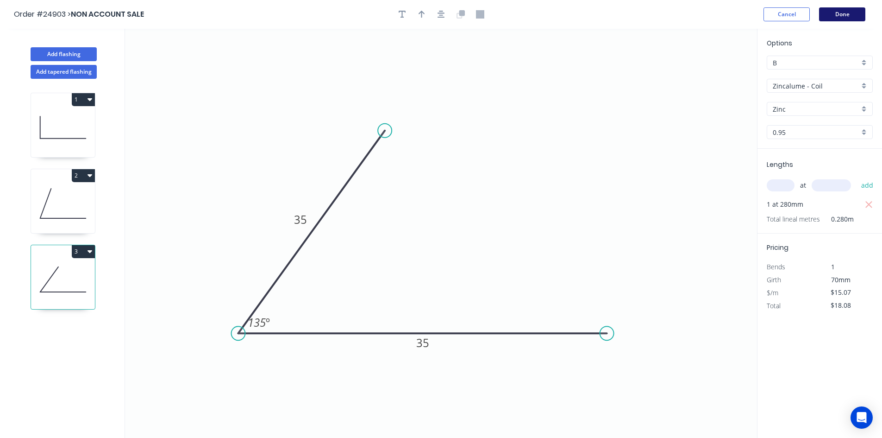
click at [831, 18] on button "Done" at bounding box center [842, 14] width 46 height 14
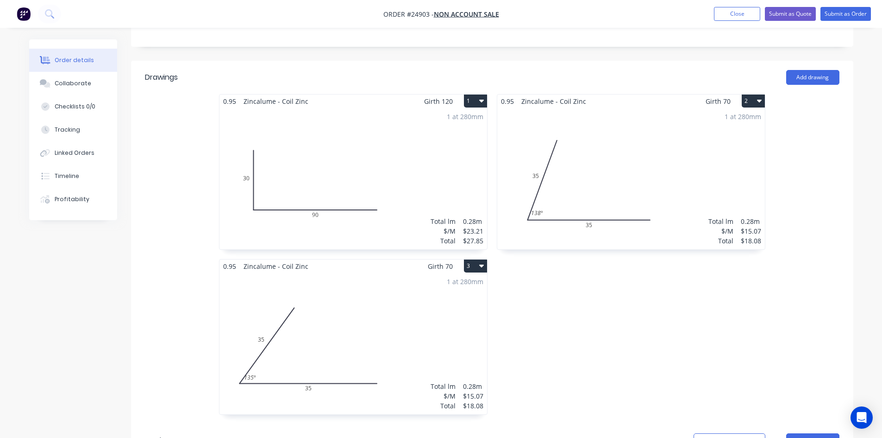
scroll to position [232, 0]
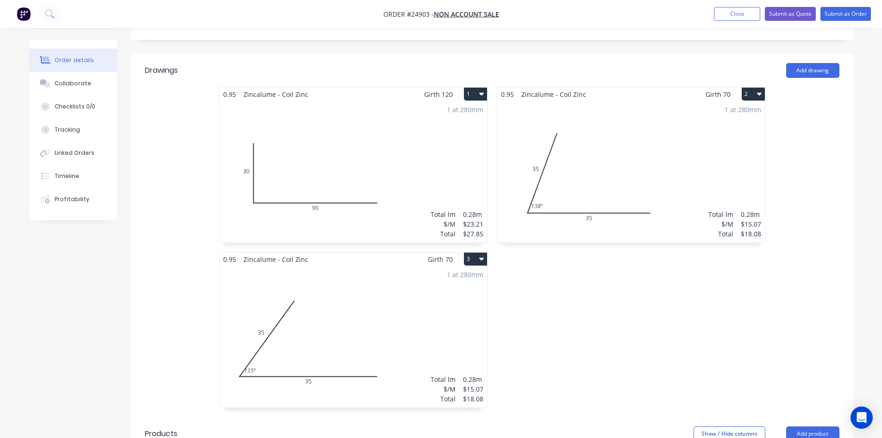
click at [320, 140] on div "1 at 280mm Total lm $/M Total 0.28m $23.21 $27.85" at bounding box center [354, 171] width 268 height 141
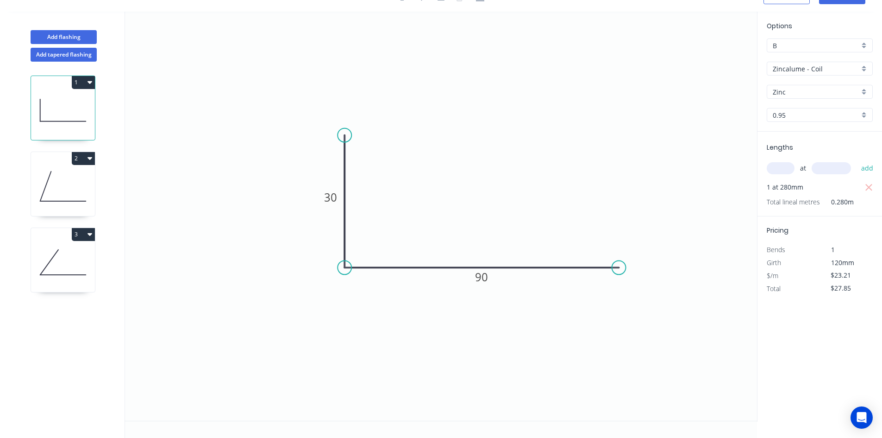
scroll to position [17, 0]
drag, startPoint x: 618, startPoint y: 264, endPoint x: 525, endPoint y: 263, distance: 92.6
click at [525, 263] on circle at bounding box center [525, 267] width 14 height 14
click at [435, 280] on tspan "90" at bounding box center [434, 276] width 13 height 15
type input "$15.07"
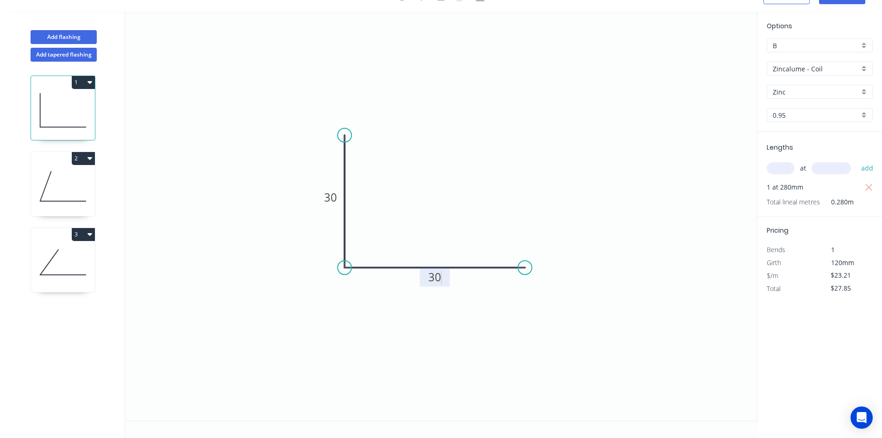
type input "$18.08"
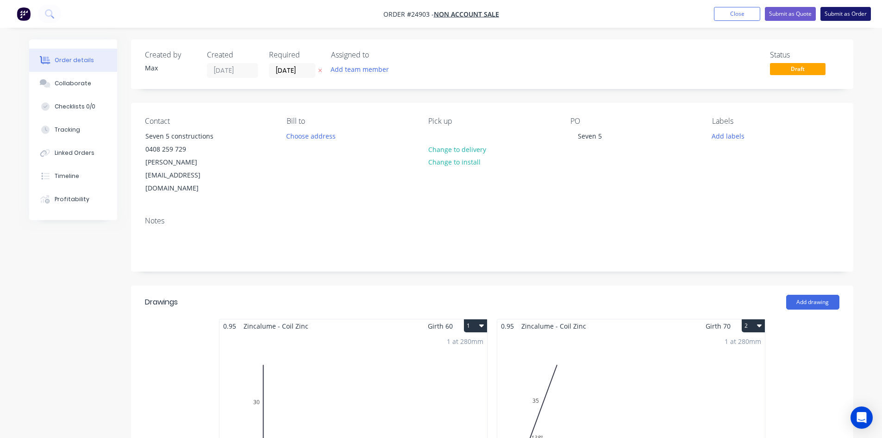
click at [862, 10] on button "Submit as Order" at bounding box center [846, 14] width 50 height 14
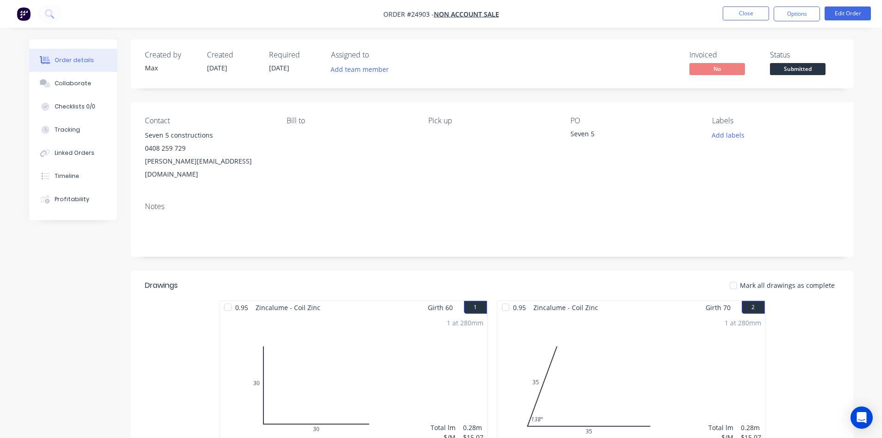
click at [790, 68] on span "Submitted" at bounding box center [798, 69] width 56 height 12
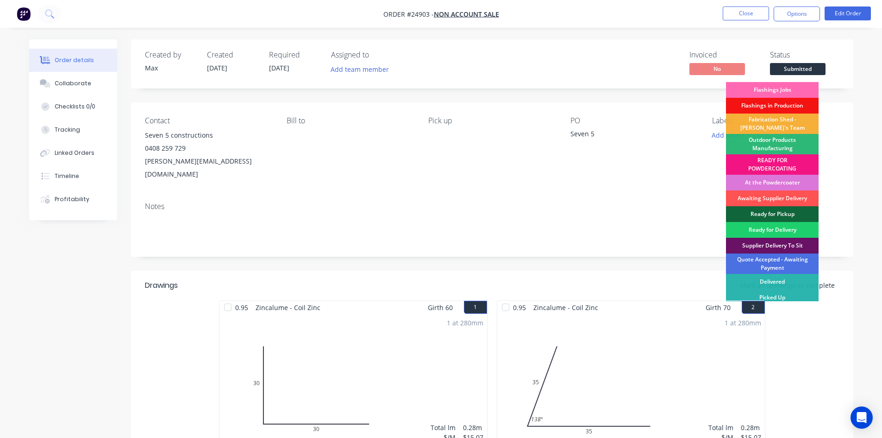
click at [779, 86] on div "Flashings Jobs" at bounding box center [772, 90] width 93 height 16
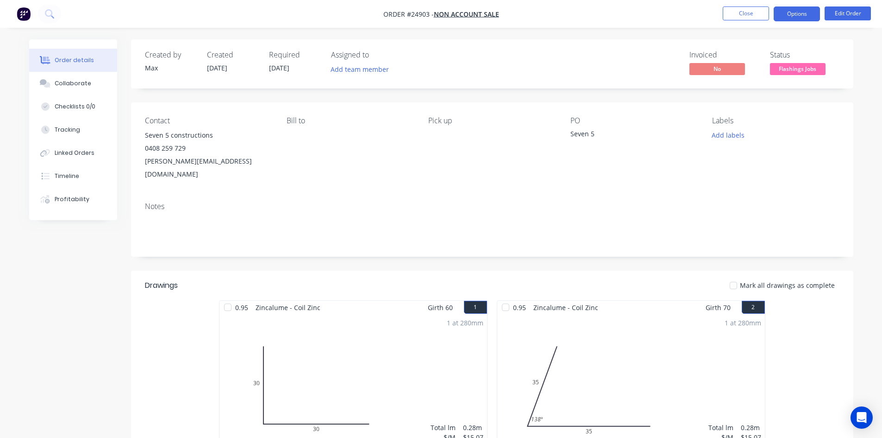
click at [794, 12] on button "Options" at bounding box center [797, 13] width 46 height 15
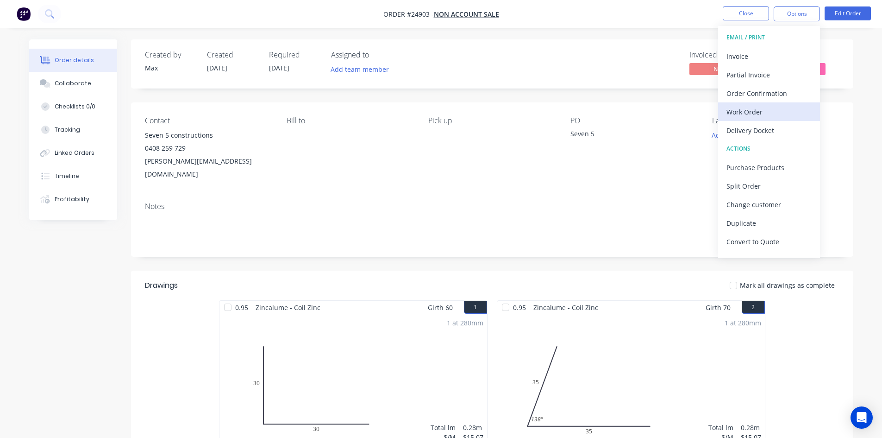
click at [762, 112] on div "Work Order" at bounding box center [769, 111] width 85 height 13
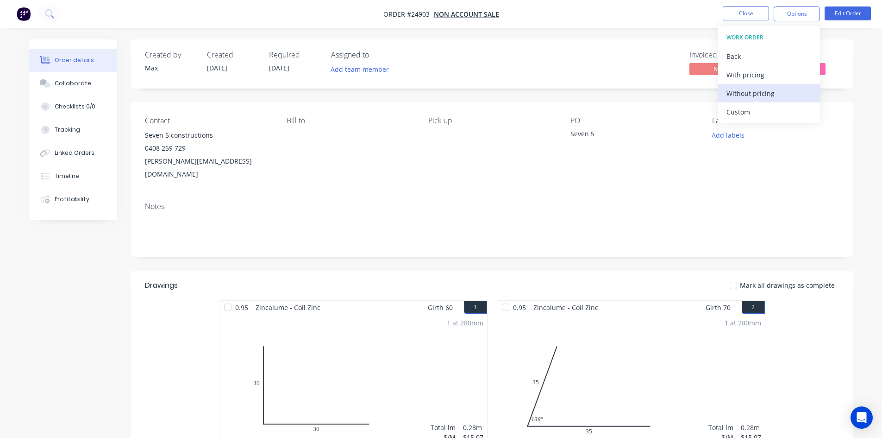
click at [760, 91] on div "Without pricing" at bounding box center [769, 93] width 85 height 13
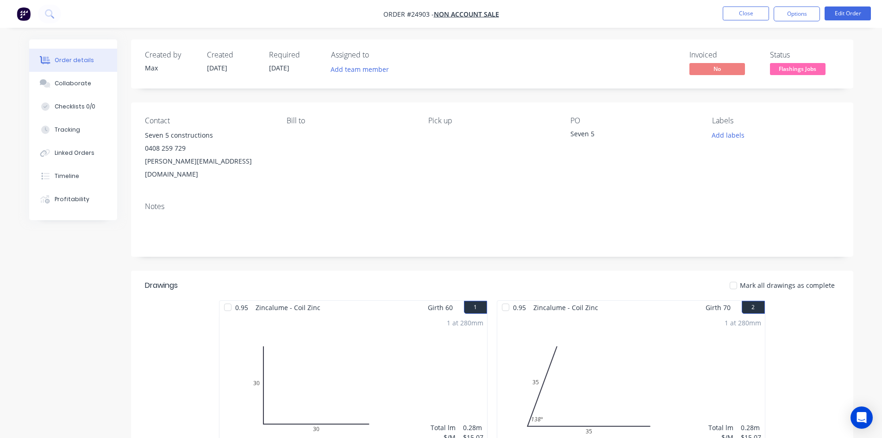
click at [631, 42] on div "Created by Max Created 11/09/25 Required 11/09/25 Assigned to Add team member I…" at bounding box center [492, 63] width 723 height 49
click at [733, 138] on button "Add labels" at bounding box center [728, 135] width 43 height 13
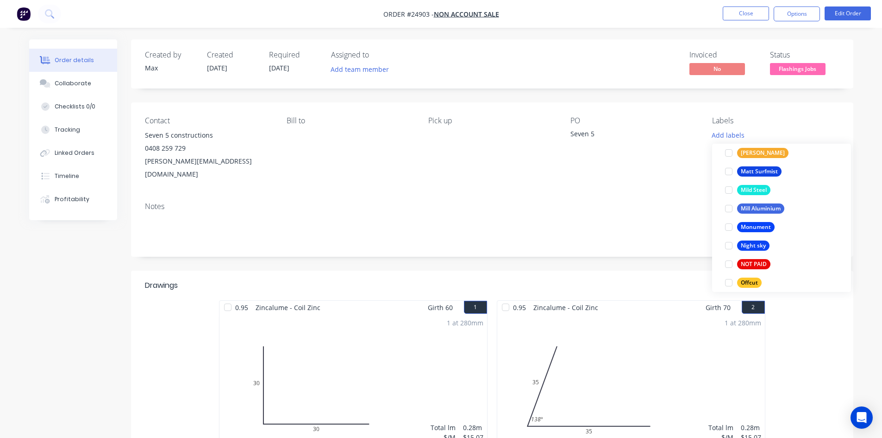
scroll to position [1297, 0]
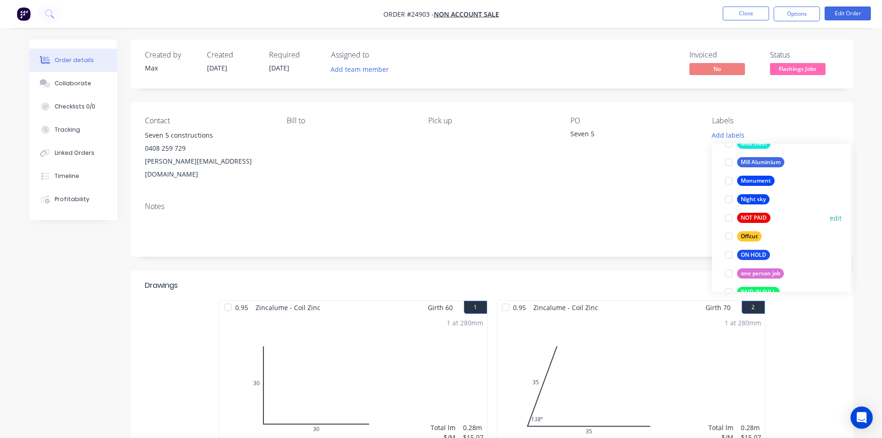
click at [726, 218] on div at bounding box center [729, 217] width 19 height 19
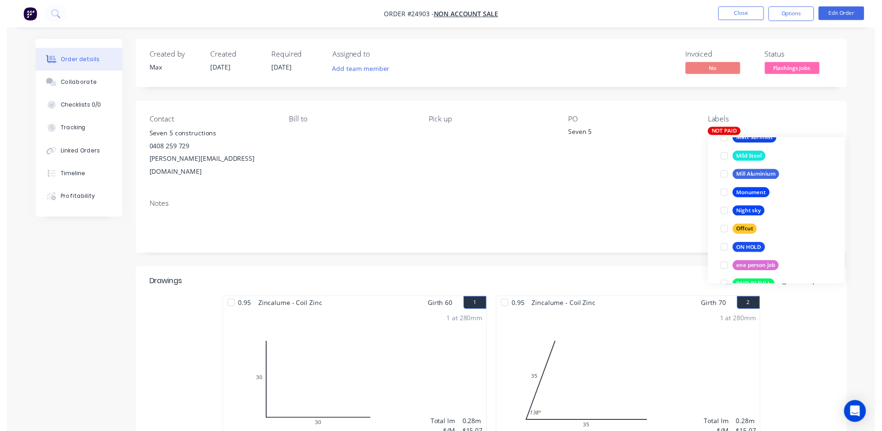
scroll to position [0, 0]
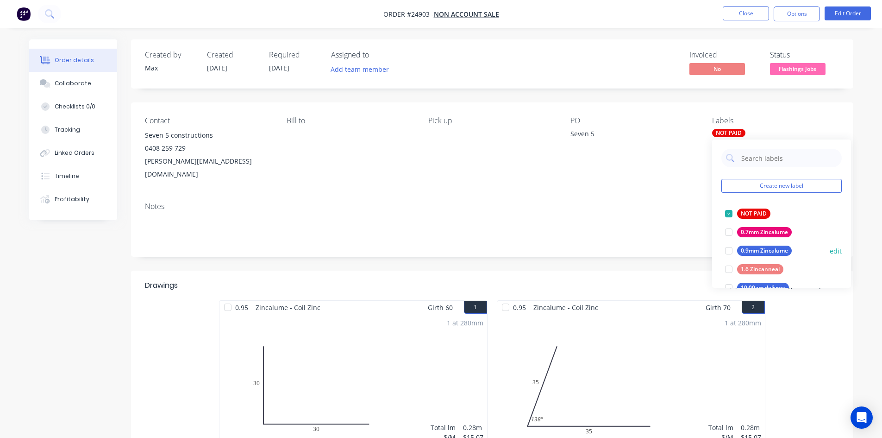
click at [728, 249] on div at bounding box center [729, 250] width 19 height 19
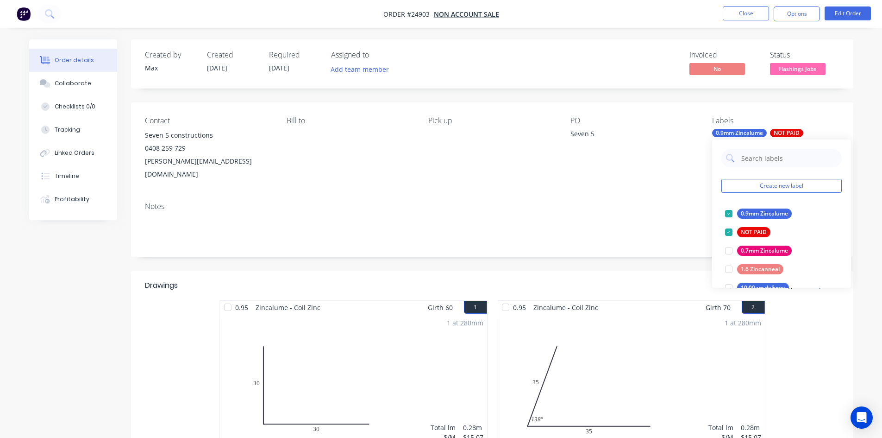
click at [670, 195] on div "Notes" at bounding box center [492, 226] width 723 height 62
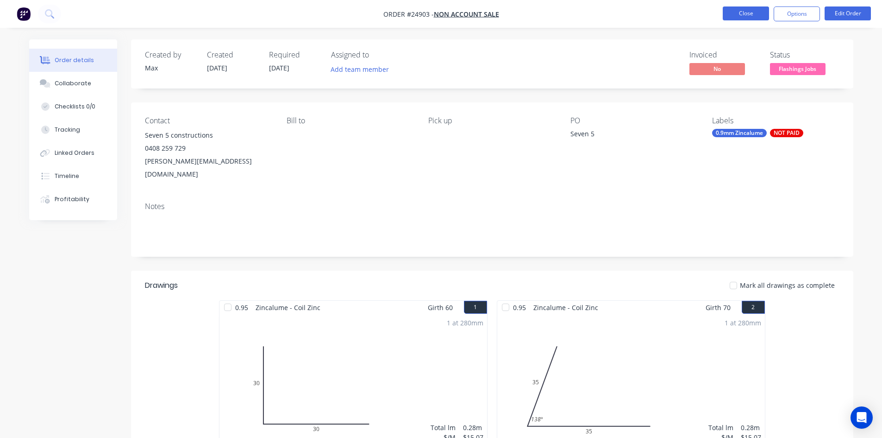
click at [739, 9] on button "Close" at bounding box center [746, 13] width 46 height 14
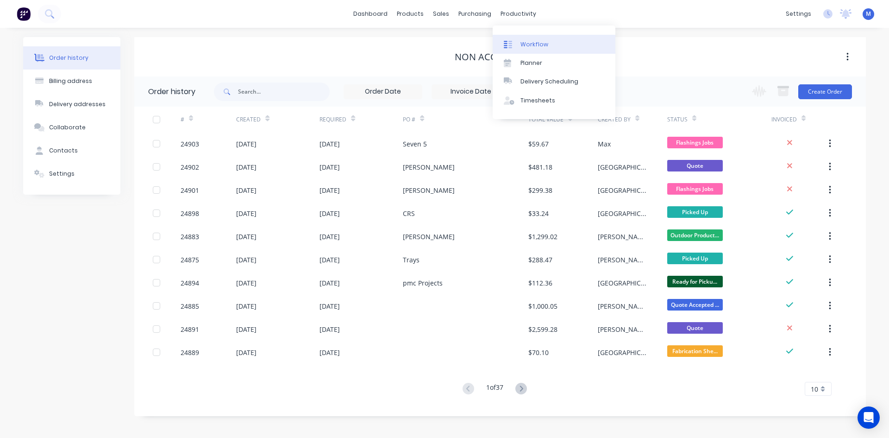
click at [548, 40] on link "Workflow" at bounding box center [554, 44] width 123 height 19
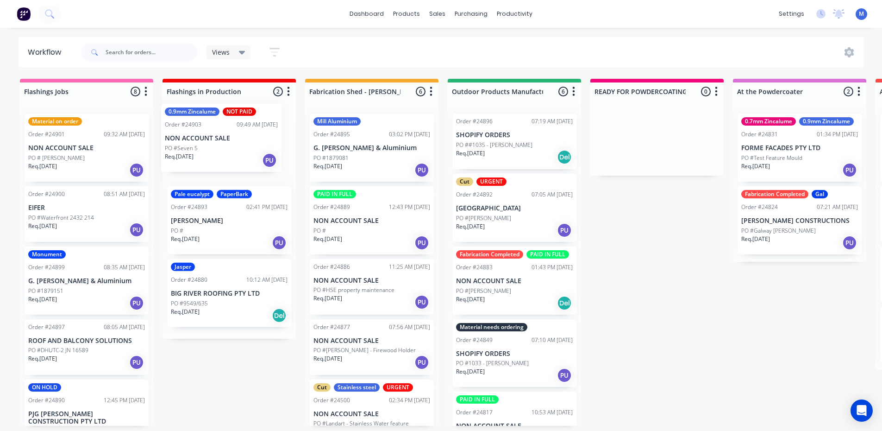
drag, startPoint x: 102, startPoint y: 163, endPoint x: 242, endPoint y: 153, distance: 139.8
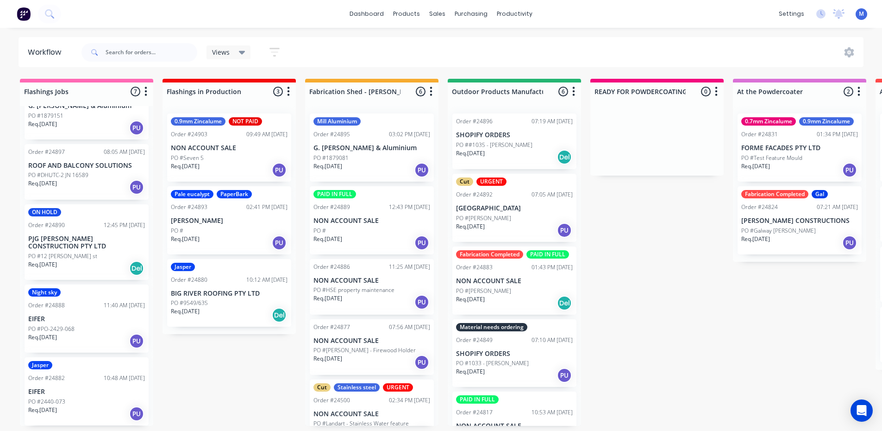
scroll to position [2, 0]
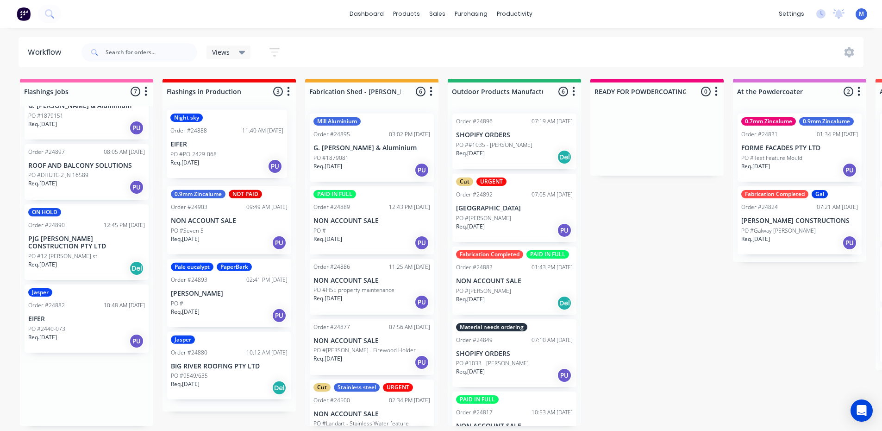
drag, startPoint x: 74, startPoint y: 314, endPoint x: 220, endPoint y: 136, distance: 229.7
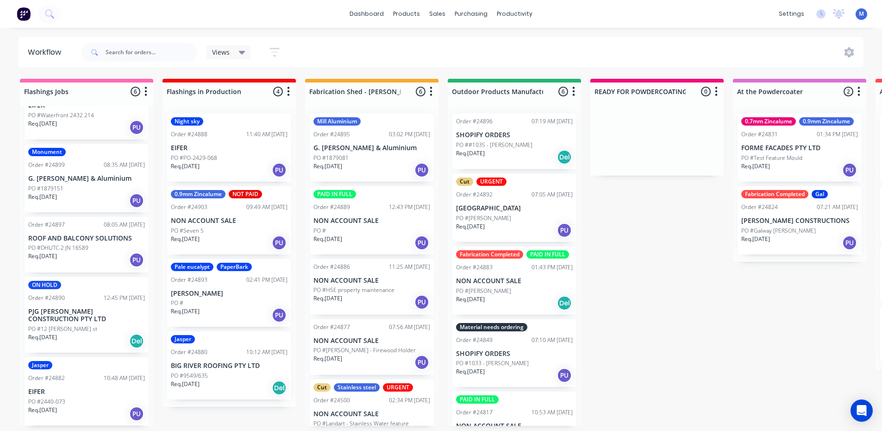
scroll to position [56, 0]
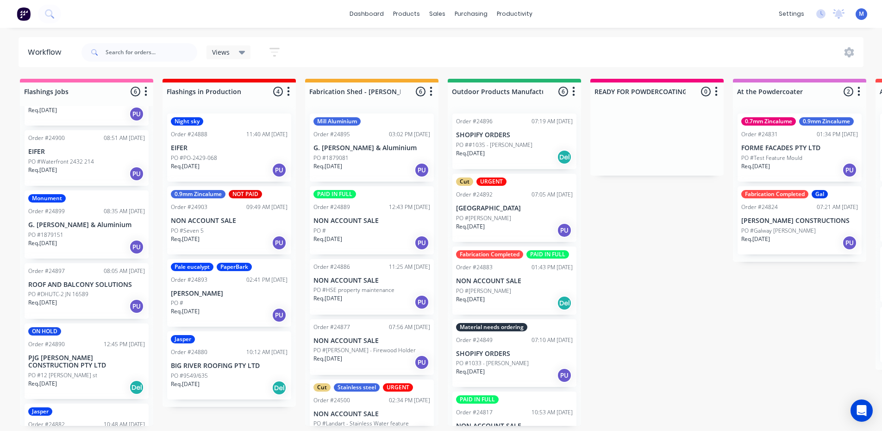
click at [84, 291] on p "PO #DHUTC-2 JN 16589" at bounding box center [58, 294] width 60 height 8
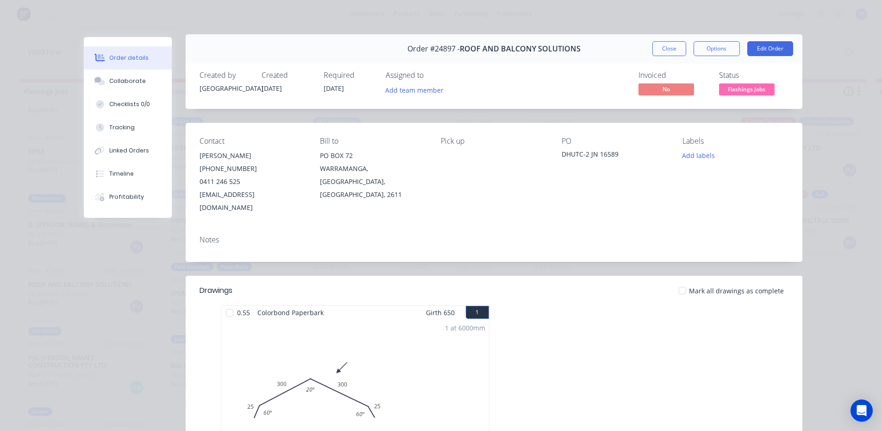
scroll to position [0, 0]
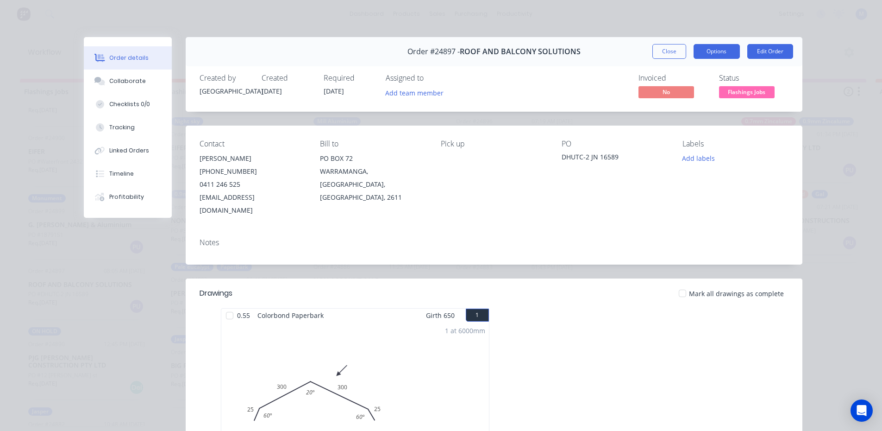
click at [711, 46] on button "Options" at bounding box center [717, 51] width 46 height 15
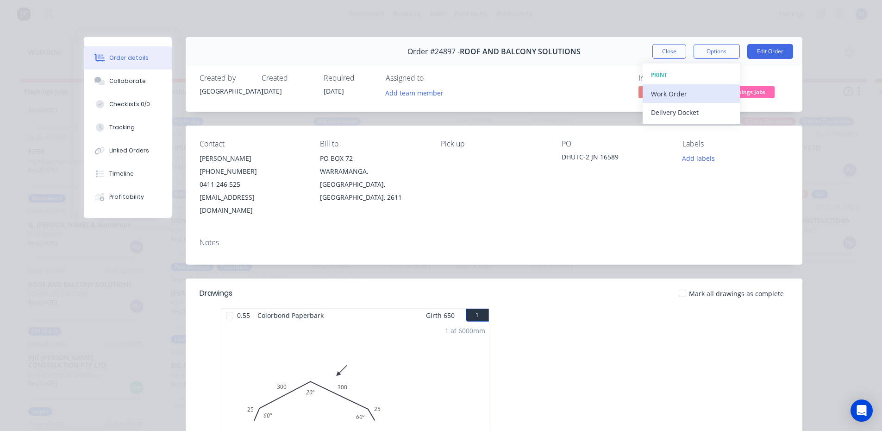
click at [682, 93] on div "Work Order" at bounding box center [691, 93] width 81 height 13
click at [685, 111] on div "Standard" at bounding box center [691, 112] width 81 height 13
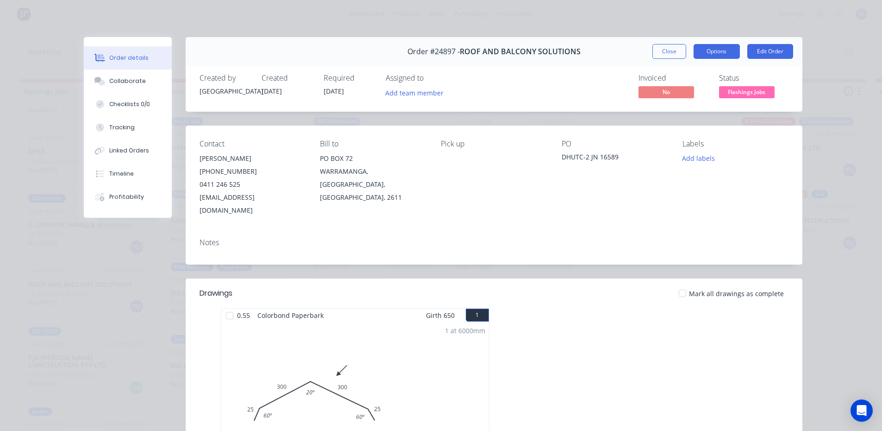
click at [718, 48] on button "Options" at bounding box center [717, 51] width 46 height 15
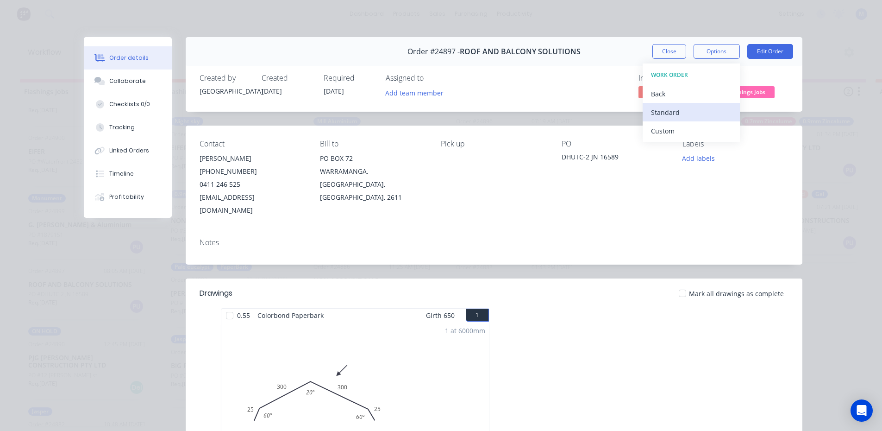
click at [672, 113] on div "Standard" at bounding box center [691, 112] width 81 height 13
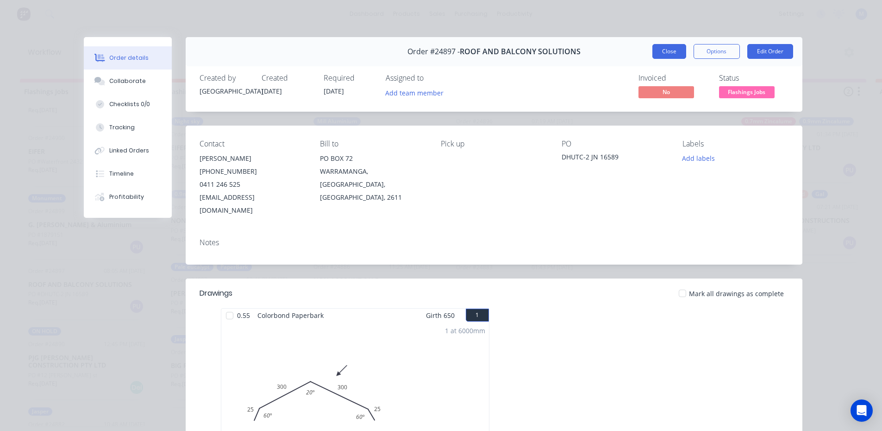
click at [663, 45] on button "Close" at bounding box center [670, 51] width 34 height 15
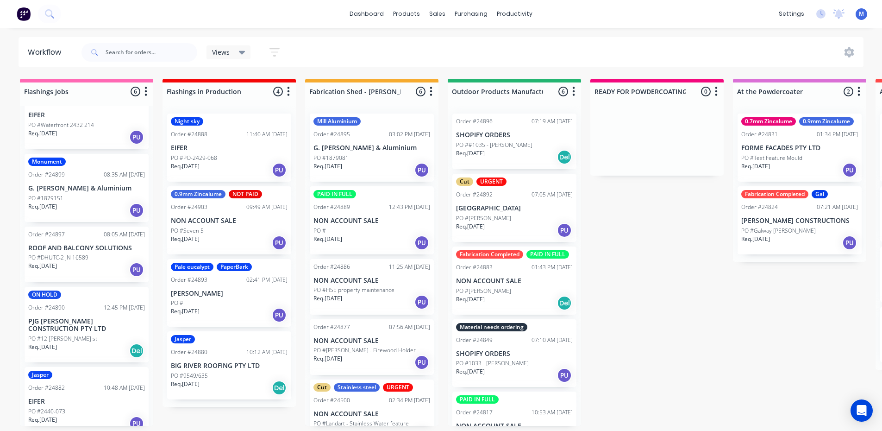
scroll to position [102, 0]
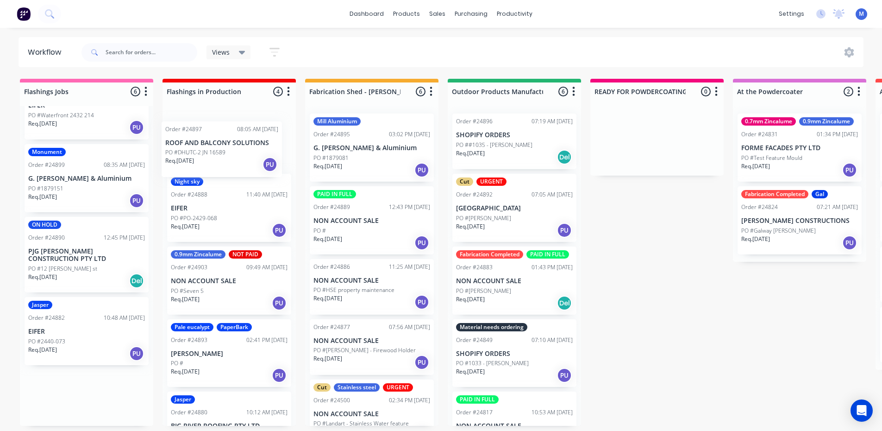
drag, startPoint x: 88, startPoint y: 263, endPoint x: 231, endPoint y: 165, distance: 172.3
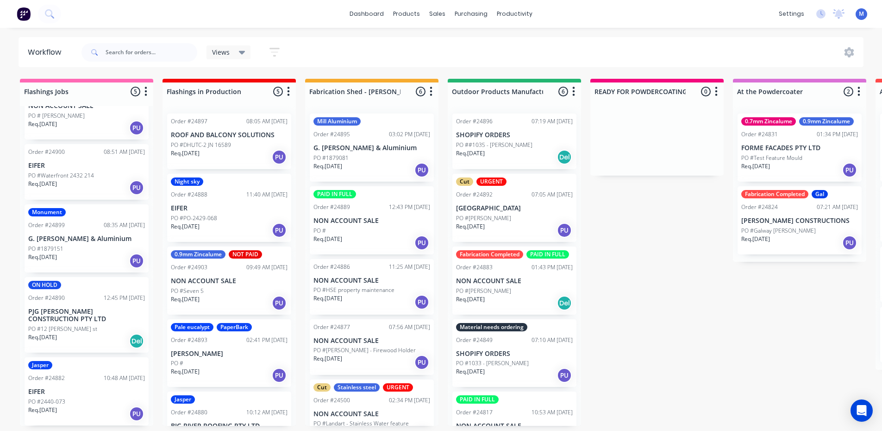
scroll to position [0, 0]
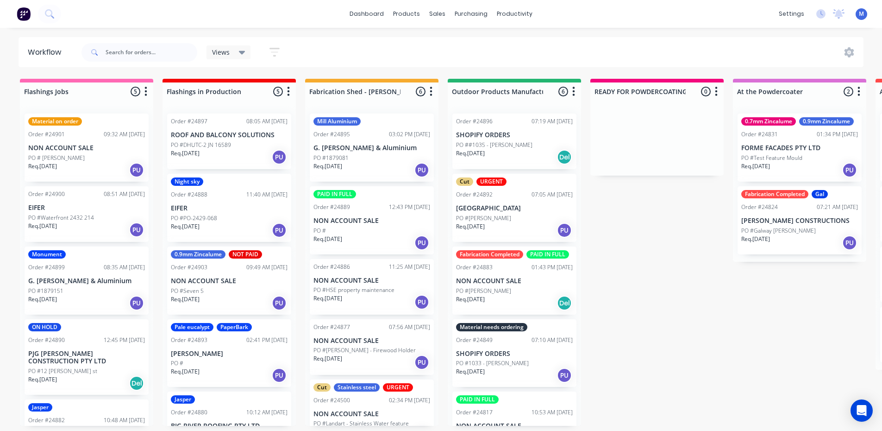
click at [79, 301] on div "Req. 11/09/25 PU" at bounding box center [86, 303] width 117 height 16
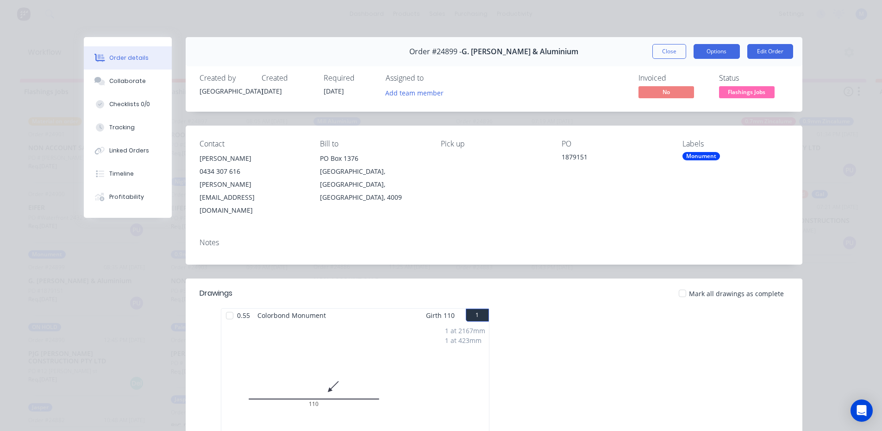
click at [711, 50] on button "Options" at bounding box center [717, 51] width 46 height 15
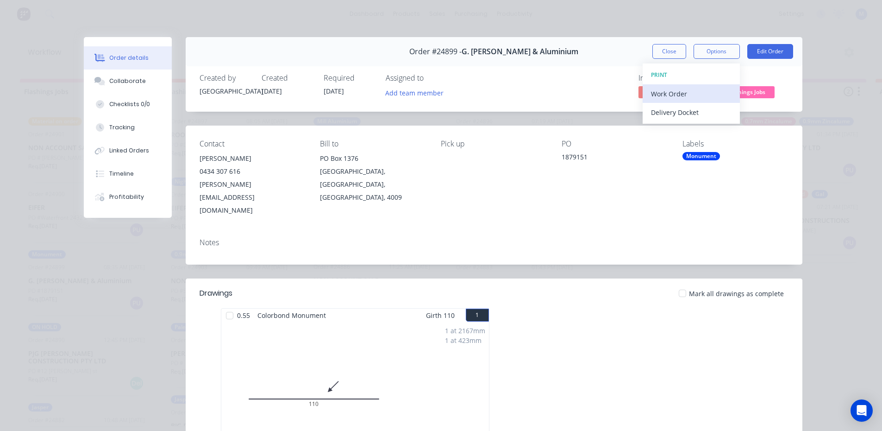
click at [687, 92] on div "Work Order" at bounding box center [691, 93] width 81 height 13
click at [681, 113] on div "Standard" at bounding box center [691, 112] width 81 height 13
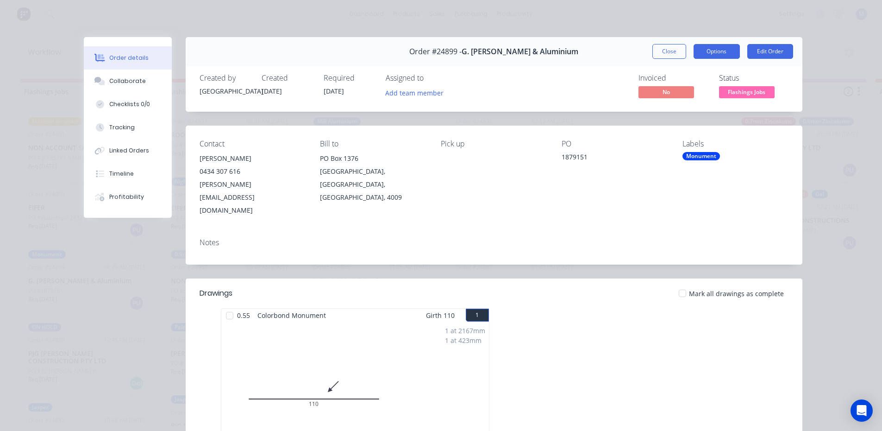
click at [711, 54] on button "Options" at bounding box center [717, 51] width 46 height 15
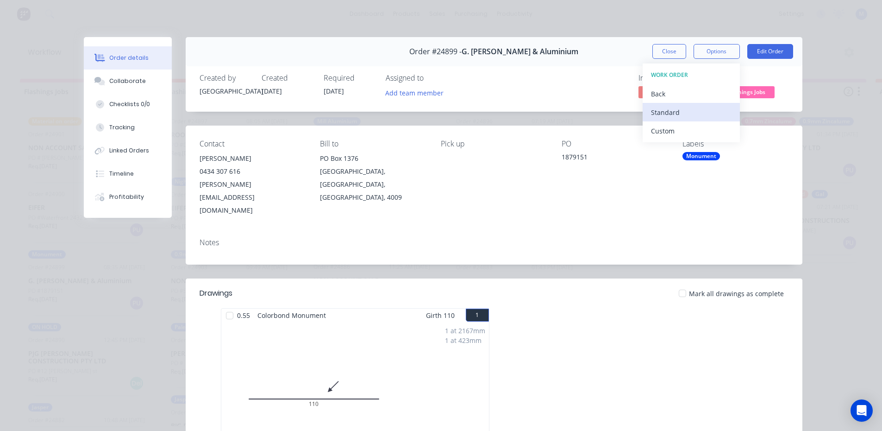
click at [695, 113] on div "Standard" at bounding box center [691, 112] width 81 height 13
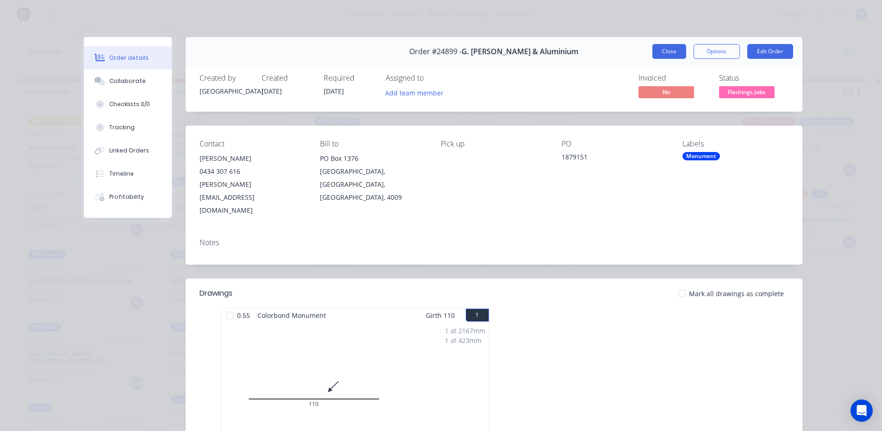
click at [658, 52] on button "Close" at bounding box center [670, 51] width 34 height 15
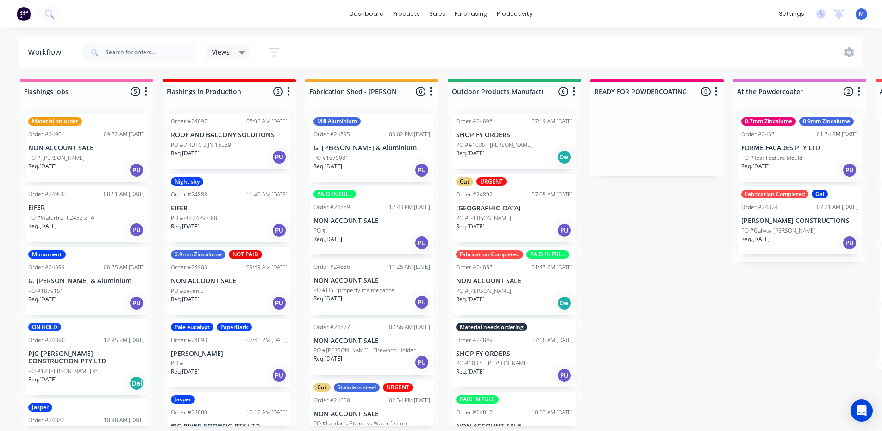
click at [89, 275] on div "Monument Order #24899 08:35 AM 11/09/25 G. James Glass & Aluminium PO #1879151 …" at bounding box center [87, 280] width 124 height 68
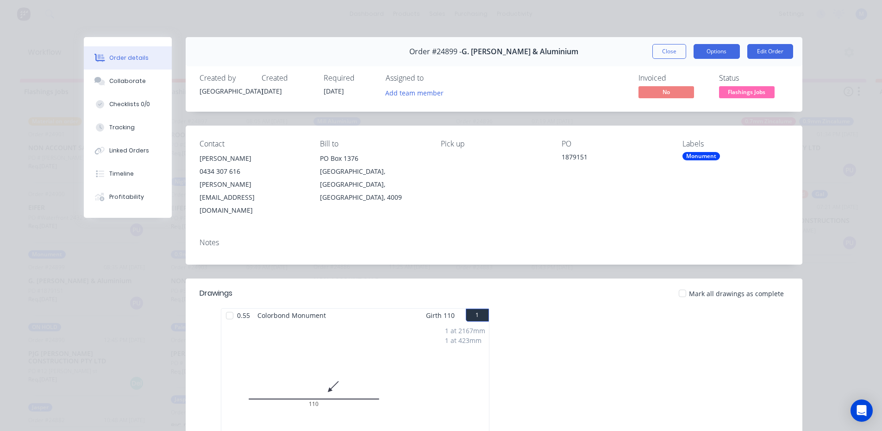
click at [711, 50] on button "Options" at bounding box center [717, 51] width 46 height 15
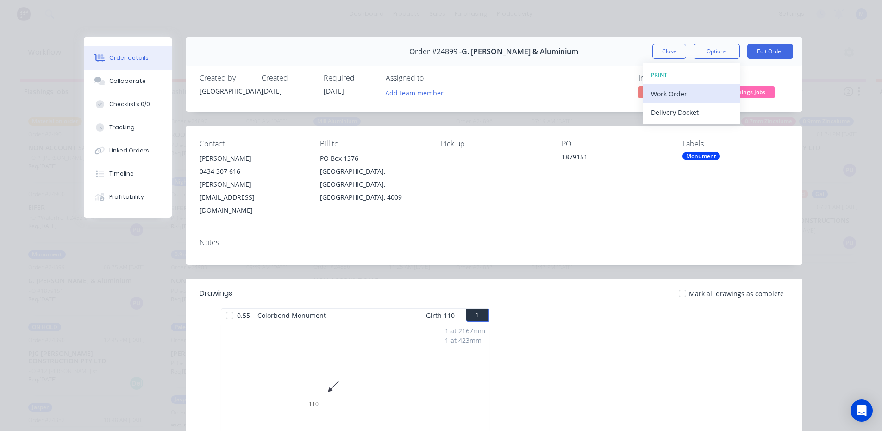
click at [691, 90] on div "Work Order" at bounding box center [691, 93] width 81 height 13
click at [694, 113] on div "Standard" at bounding box center [691, 112] width 81 height 13
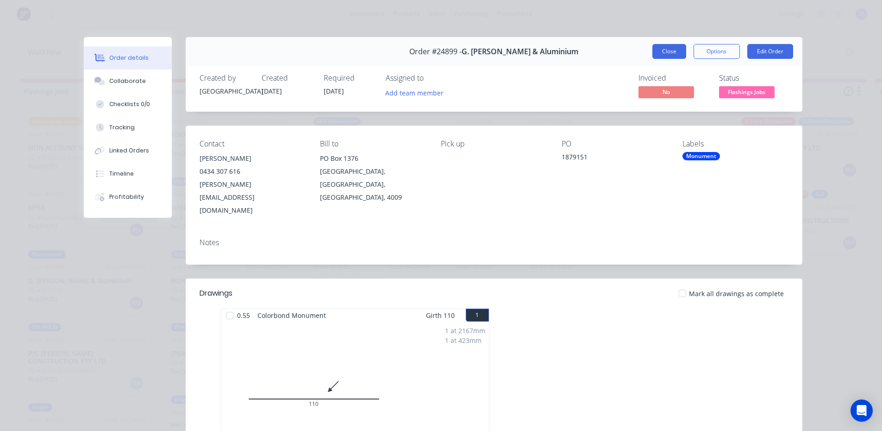
click at [661, 51] on button "Close" at bounding box center [670, 51] width 34 height 15
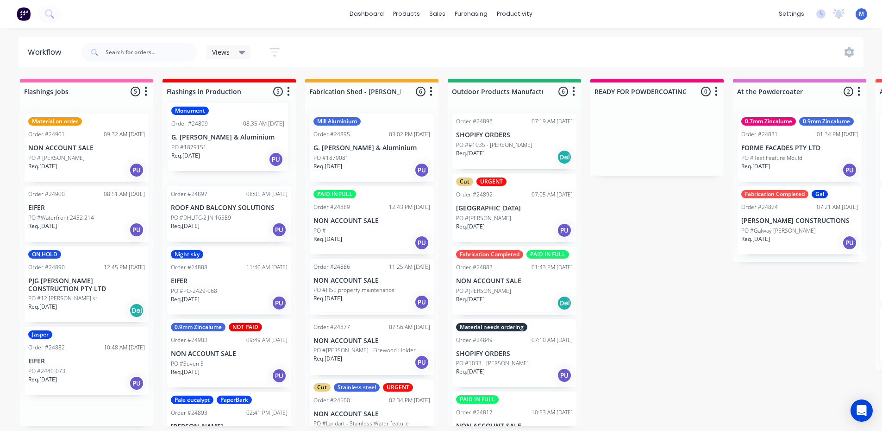
drag, startPoint x: 69, startPoint y: 301, endPoint x: 215, endPoint y: 157, distance: 204.7
click at [76, 200] on div "Order #24900 08:51 AM 11/09/25 EIFER PO #Waterfront 2432 214 Req. 11/09/25 PU" at bounding box center [87, 214] width 124 height 56
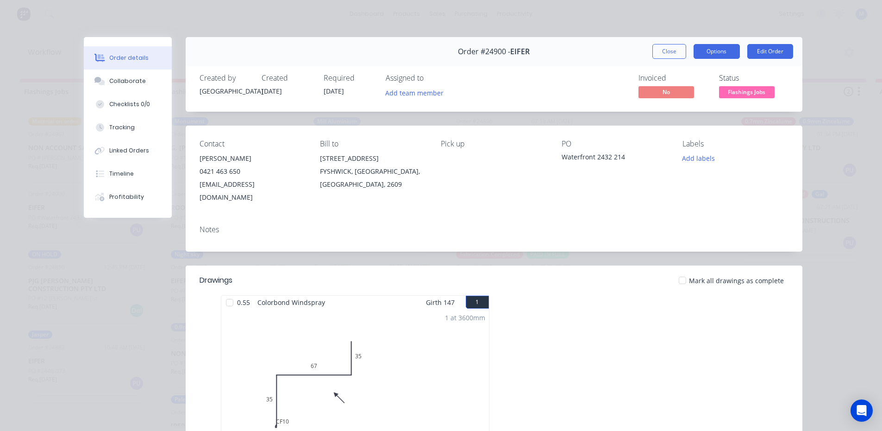
click at [711, 47] on button "Options" at bounding box center [717, 51] width 46 height 15
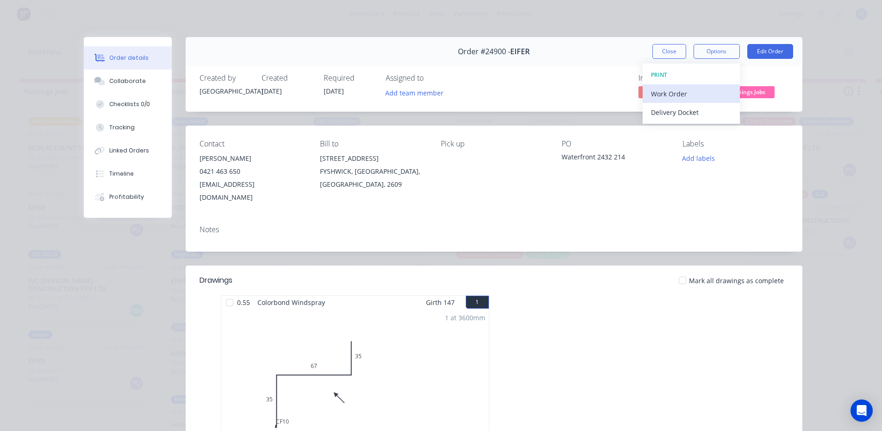
click at [693, 94] on div "Work Order" at bounding box center [691, 93] width 81 height 13
click at [693, 112] on div "Standard" at bounding box center [691, 112] width 81 height 13
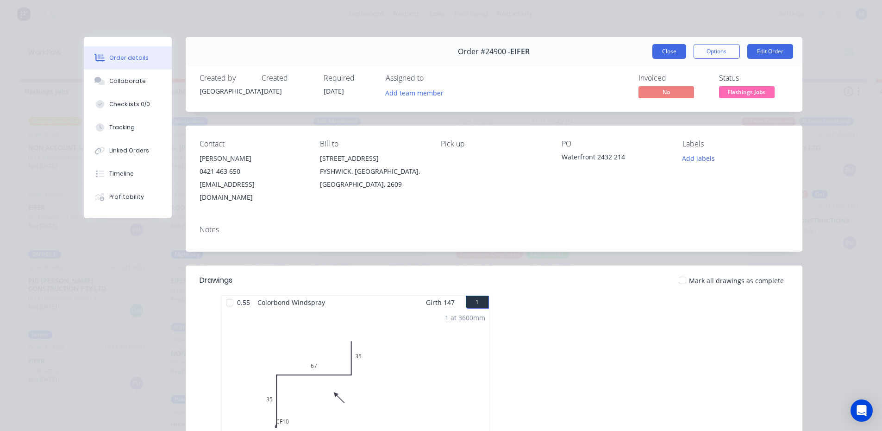
click at [660, 47] on button "Close" at bounding box center [670, 51] width 34 height 15
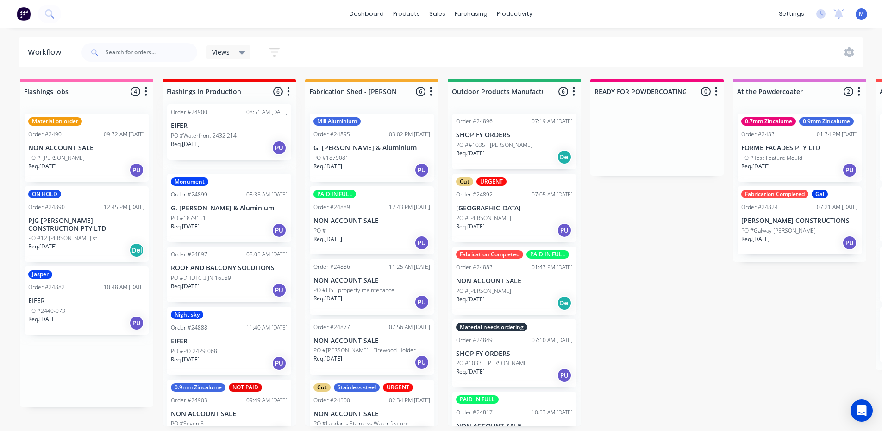
drag, startPoint x: 68, startPoint y: 223, endPoint x: 210, endPoint y: 138, distance: 165.6
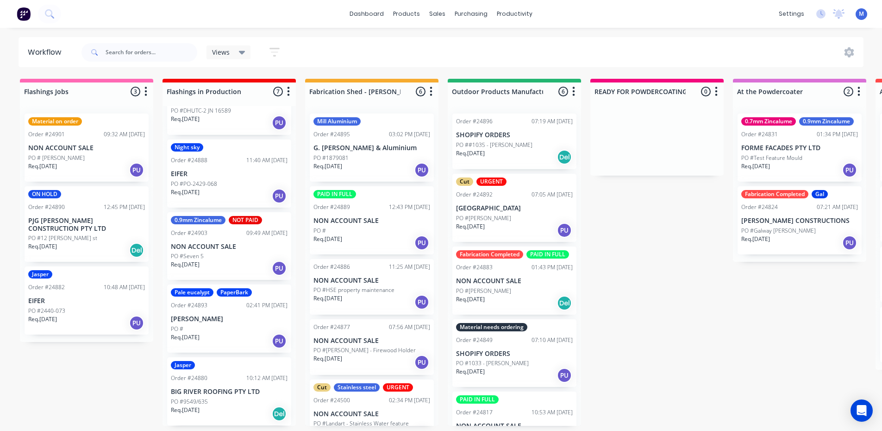
scroll to position [2, 0]
click at [93, 162] on div "Req. 11/09/25 PU" at bounding box center [86, 170] width 117 height 16
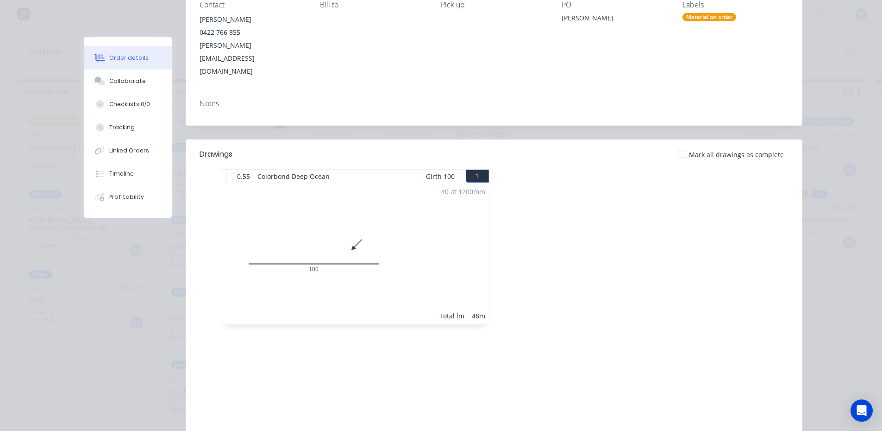
scroll to position [0, 0]
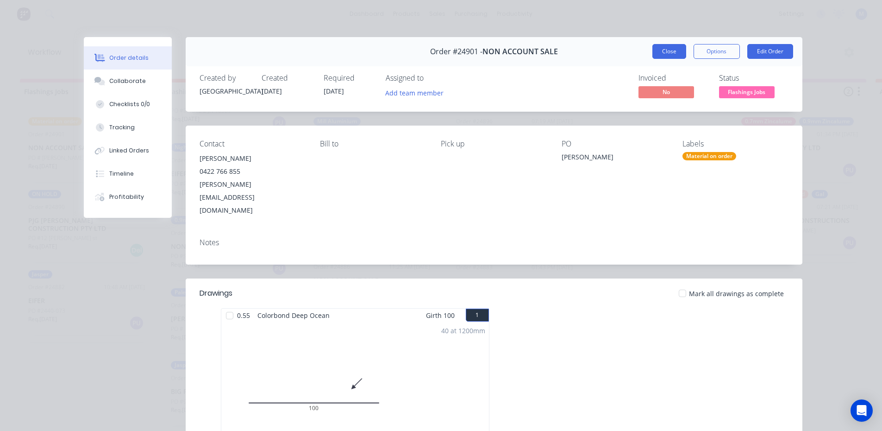
click at [668, 46] on button "Close" at bounding box center [670, 51] width 34 height 15
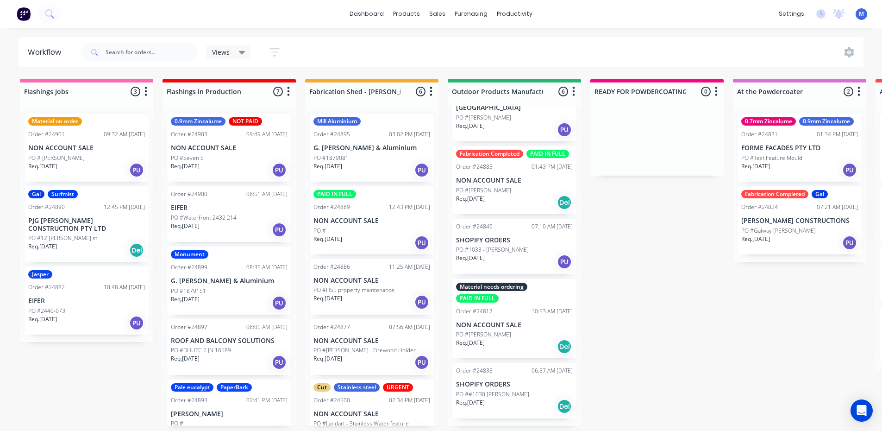
scroll to position [2, 0]
